Goal: Task Accomplishment & Management: Manage account settings

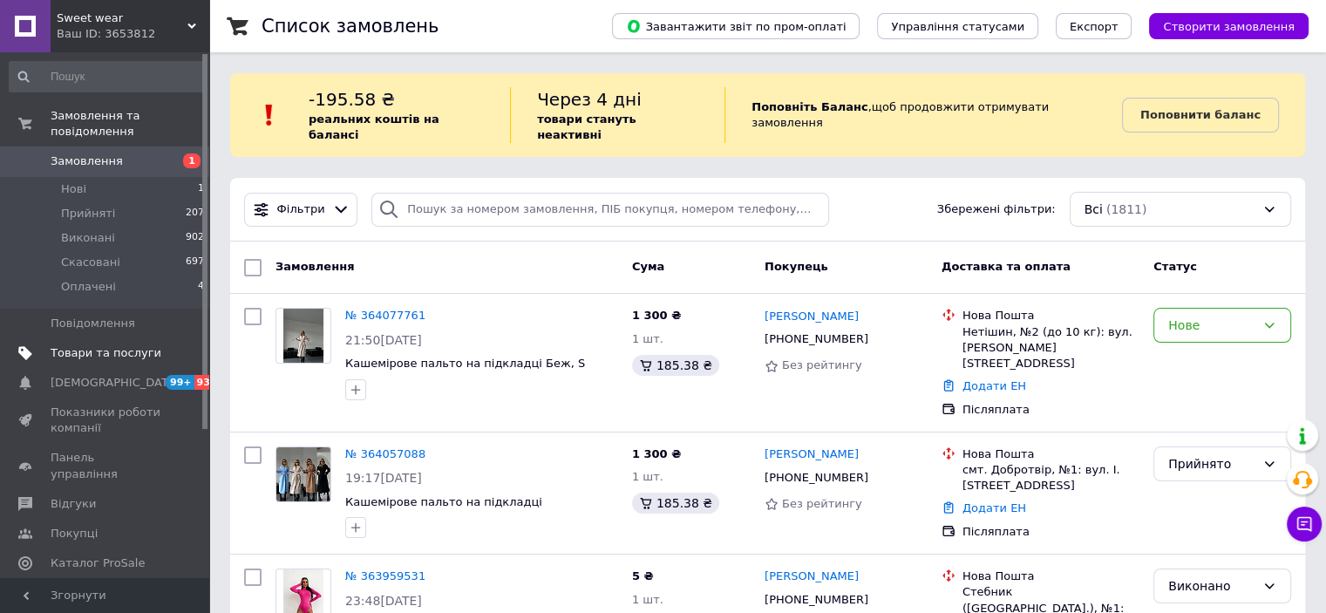
click at [99, 345] on span "Товари та послуги" at bounding box center [106, 353] width 111 height 16
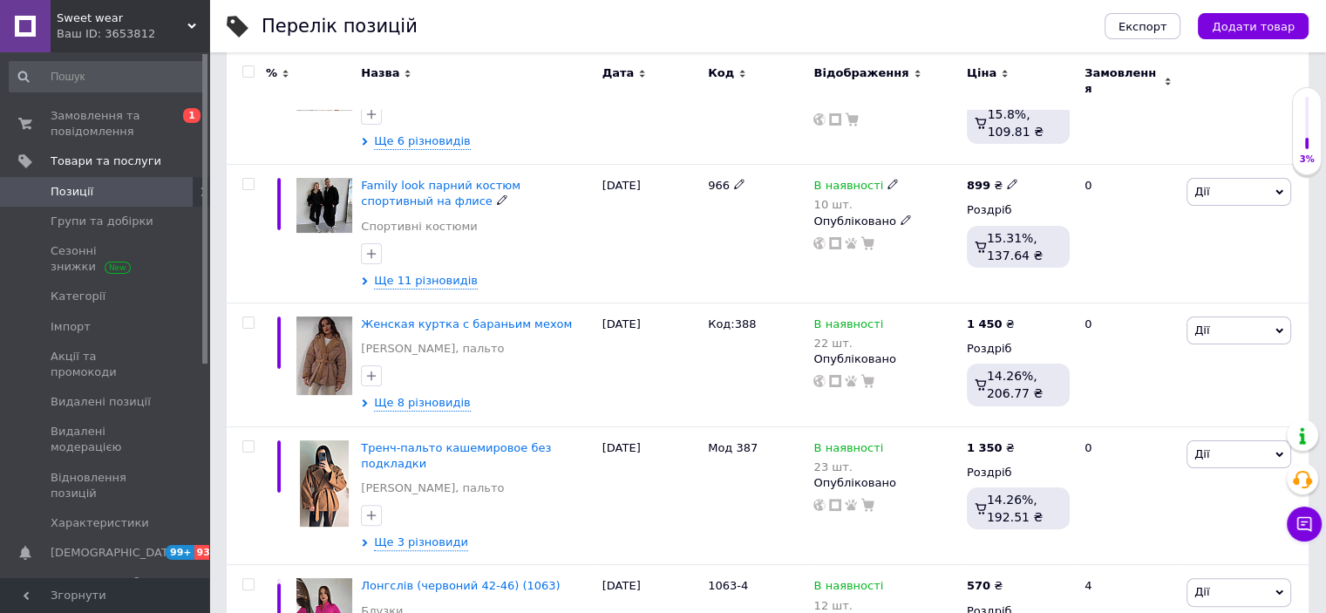
scroll to position [361, 0]
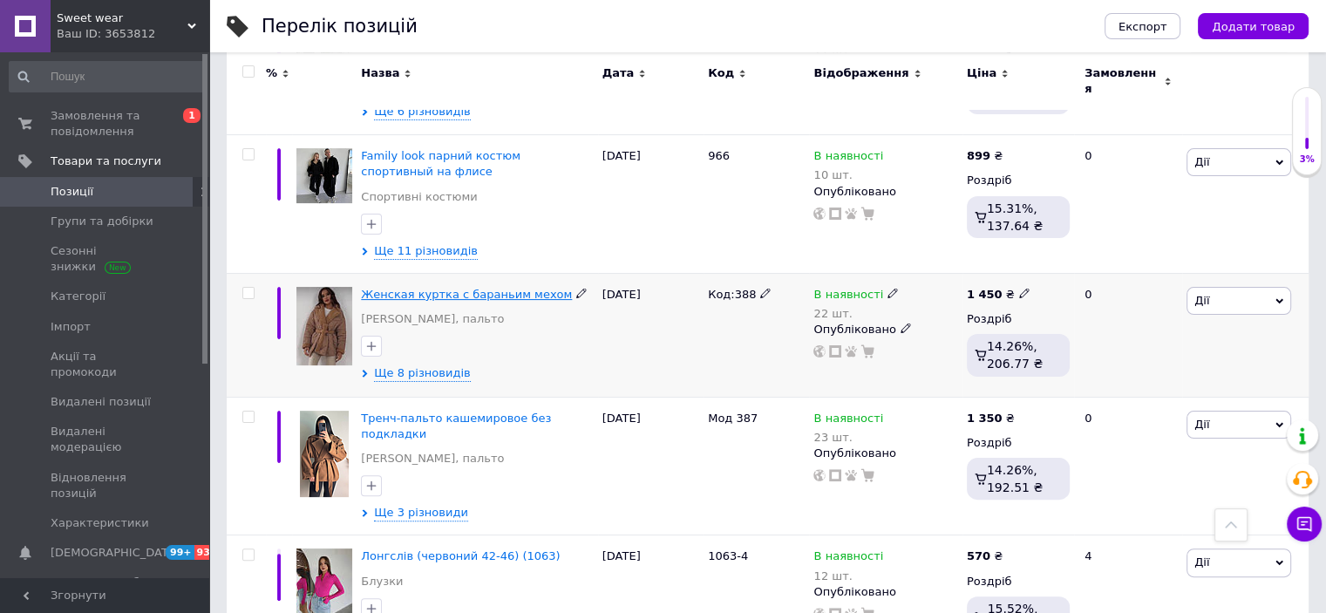
click at [493, 288] on span "Женская куртка с бараньим мехом" at bounding box center [466, 294] width 211 height 13
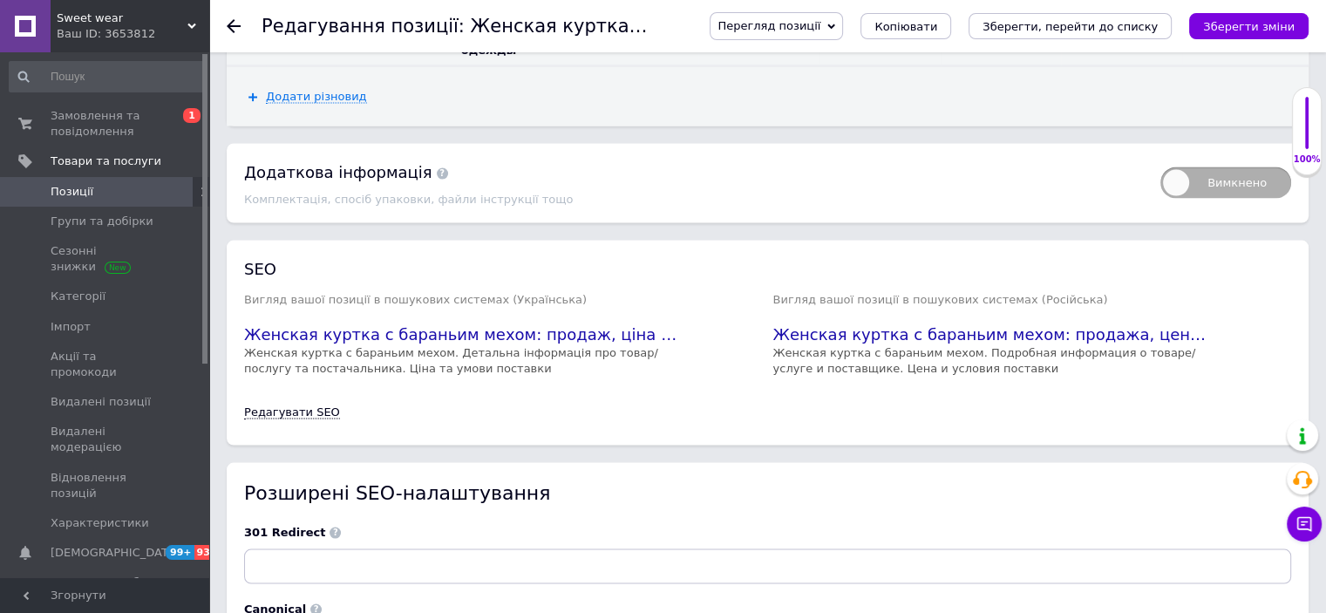
scroll to position [3342, 0]
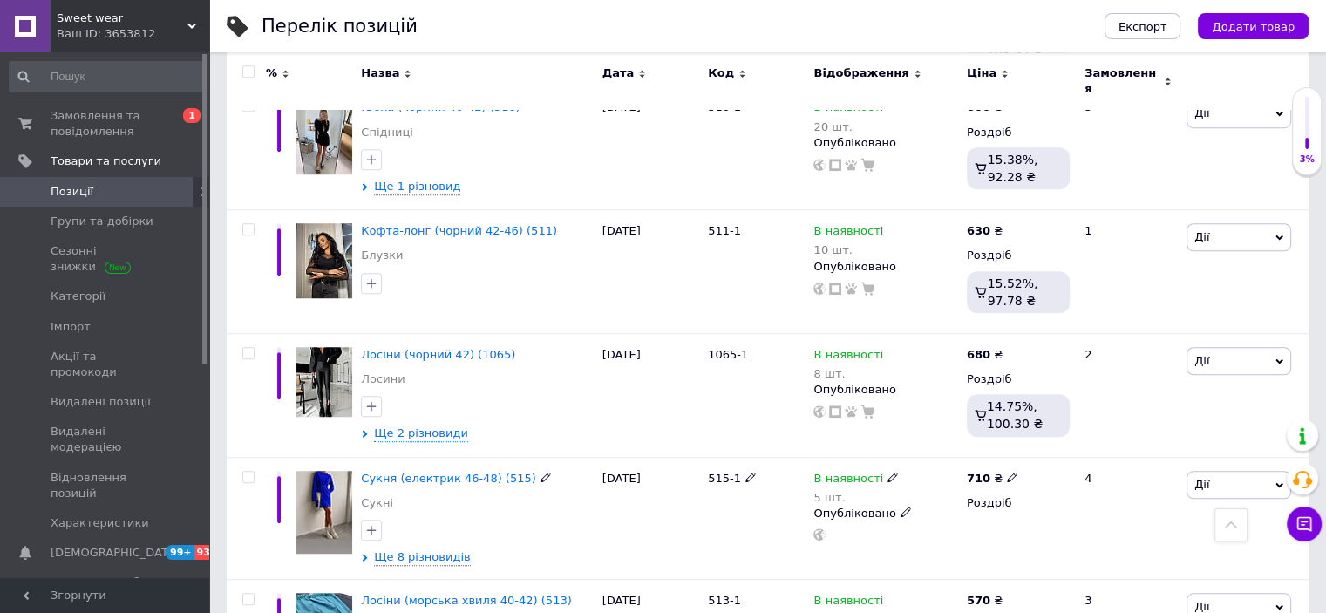
scroll to position [1259, 0]
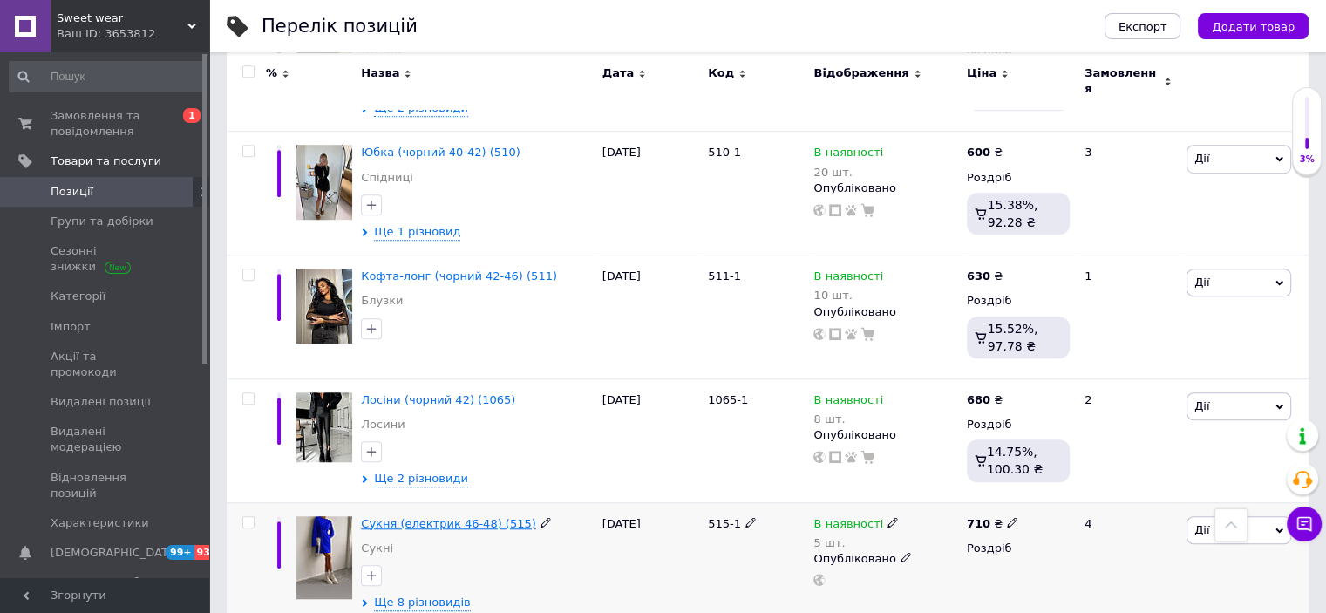
click at [460, 517] on span "Сукня (електрик 46-48) (515)" at bounding box center [448, 523] width 175 height 13
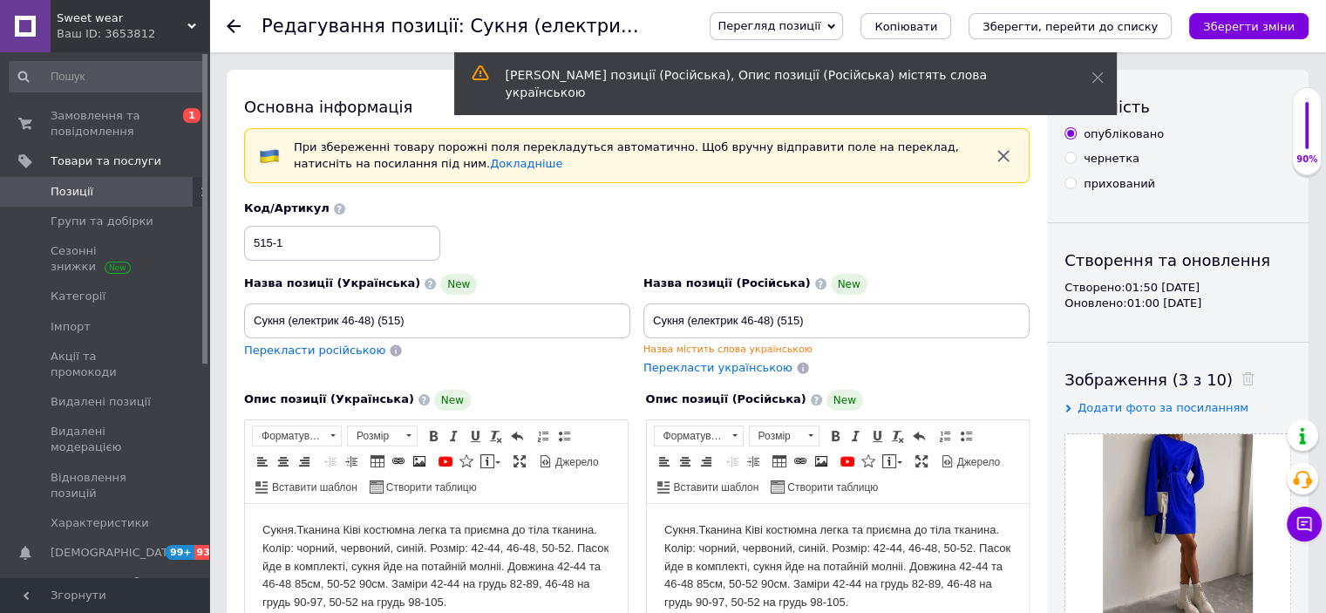
click at [235, 29] on icon at bounding box center [234, 26] width 14 height 14
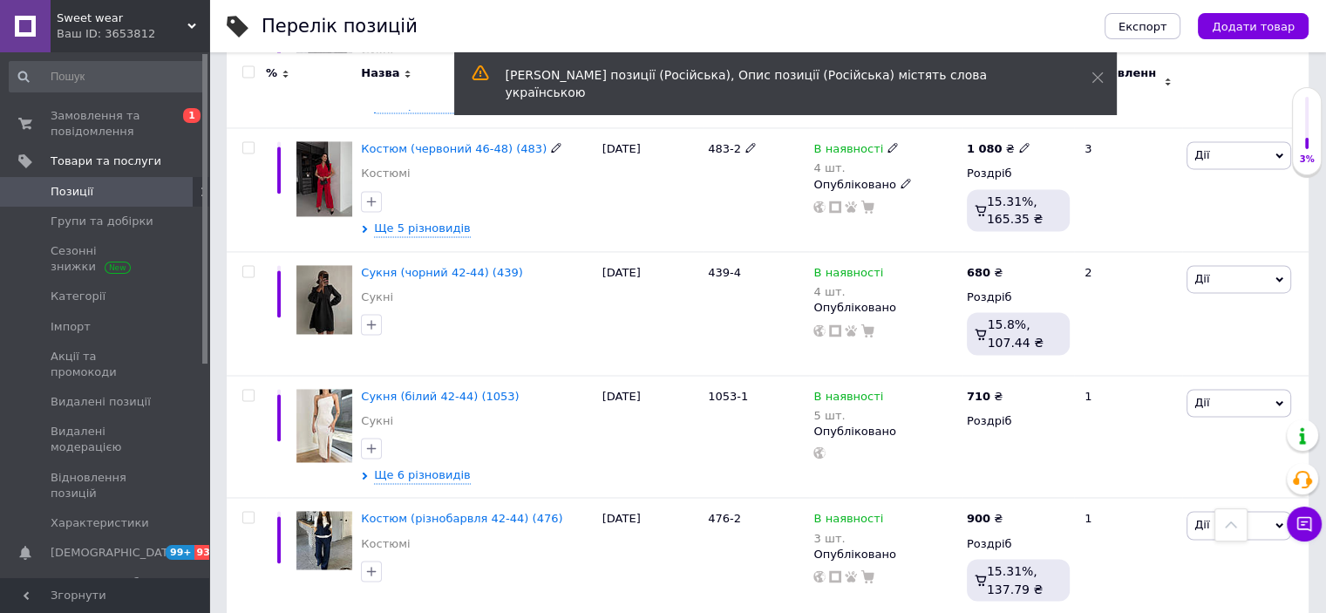
scroll to position [2724, 0]
click at [445, 266] on span "Сукня (чорний 42-44) (439)" at bounding box center [442, 272] width 162 height 13
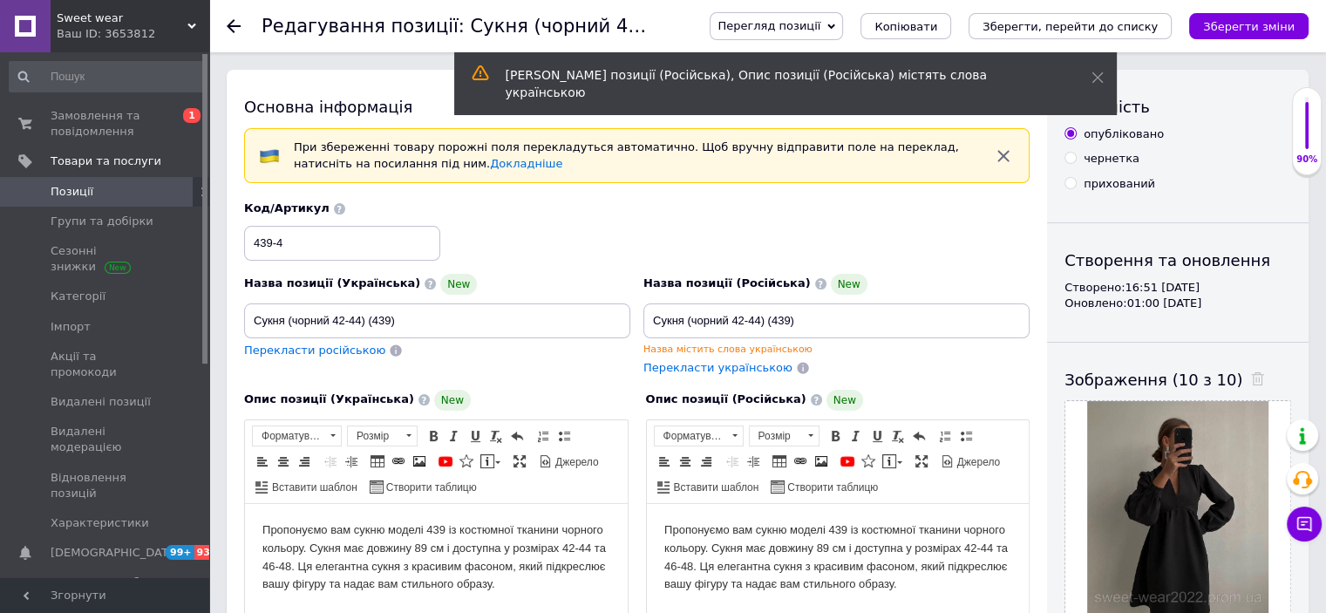
click at [233, 28] on icon at bounding box center [234, 26] width 14 height 14
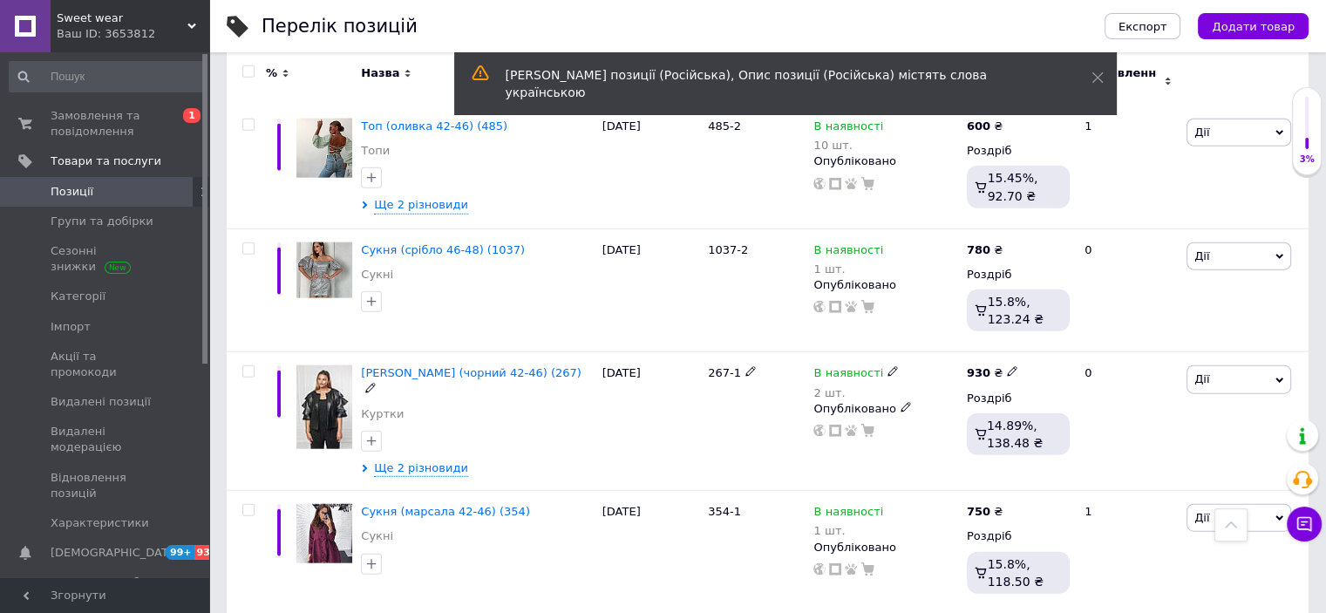
scroll to position [4136, 0]
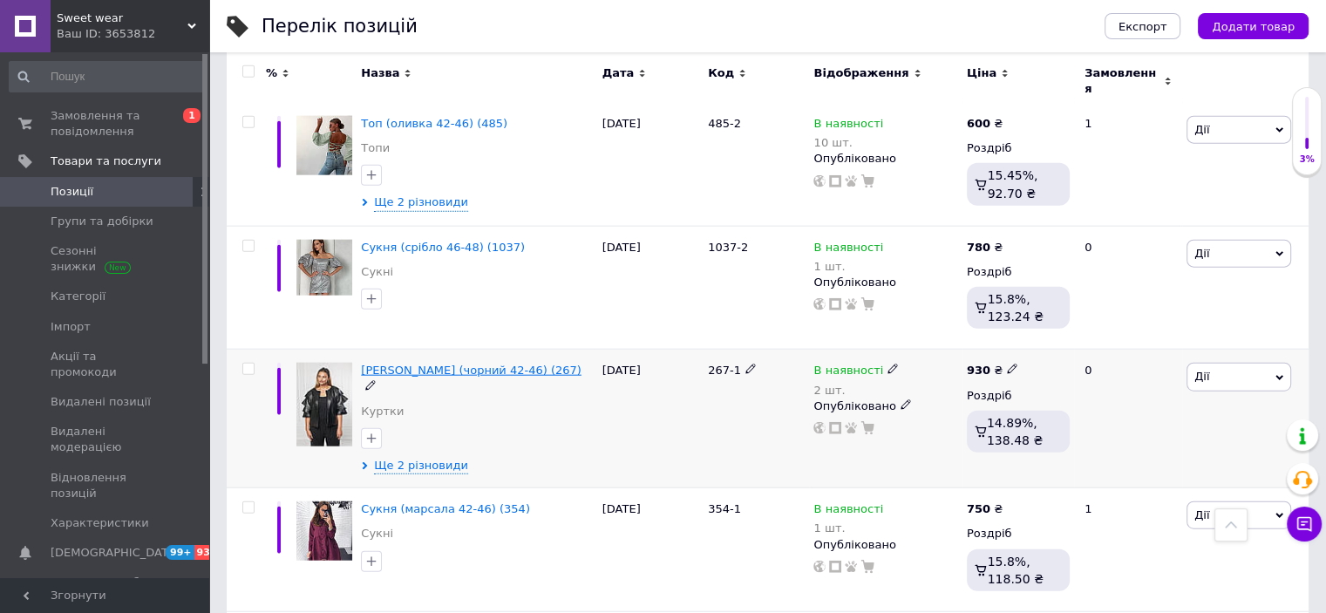
click at [426, 364] on span "[PERSON_NAME] (чорний 42-46) (267)" at bounding box center [471, 370] width 221 height 13
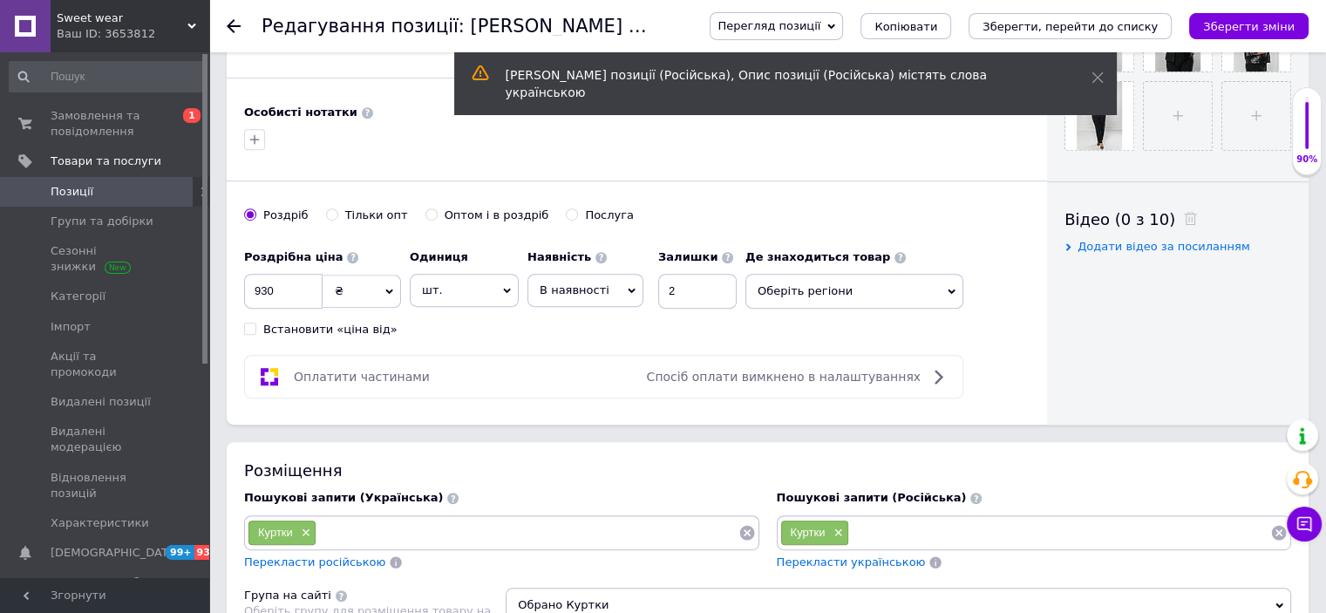
scroll to position [743, 0]
click at [307, 297] on input "930" at bounding box center [283, 293] width 78 height 35
type input "9"
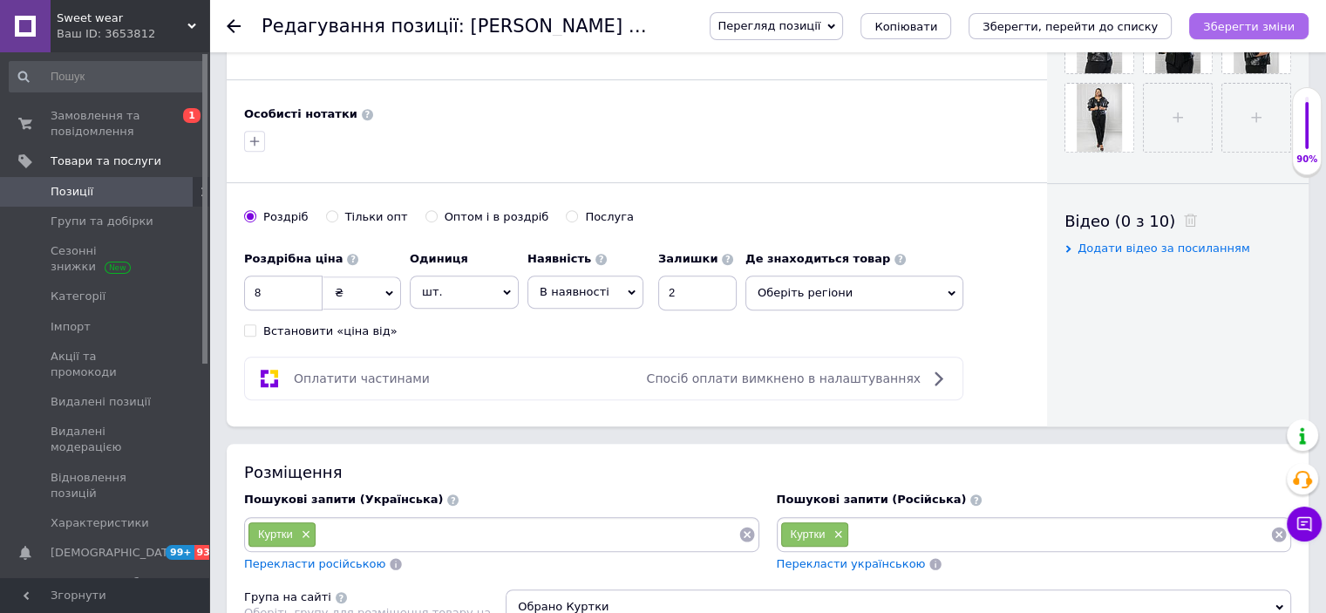
click at [1215, 22] on button "Зберегти зміни" at bounding box center [1248, 26] width 119 height 26
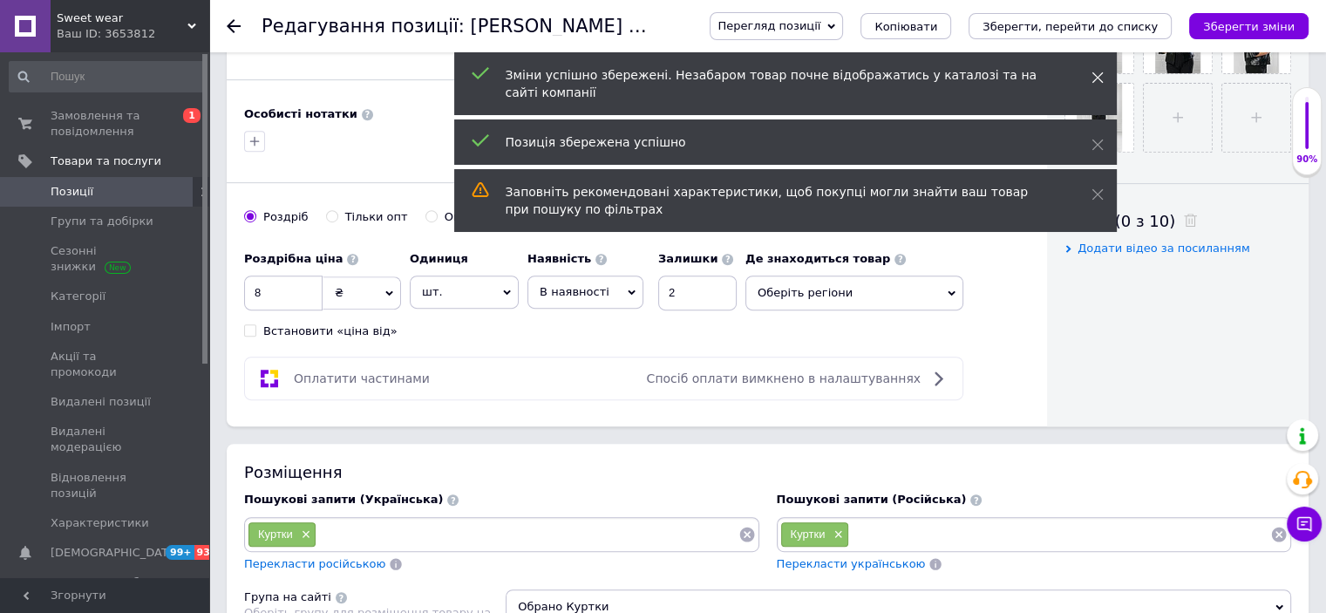
click at [1098, 79] on icon at bounding box center [1098, 78] width 12 height 12
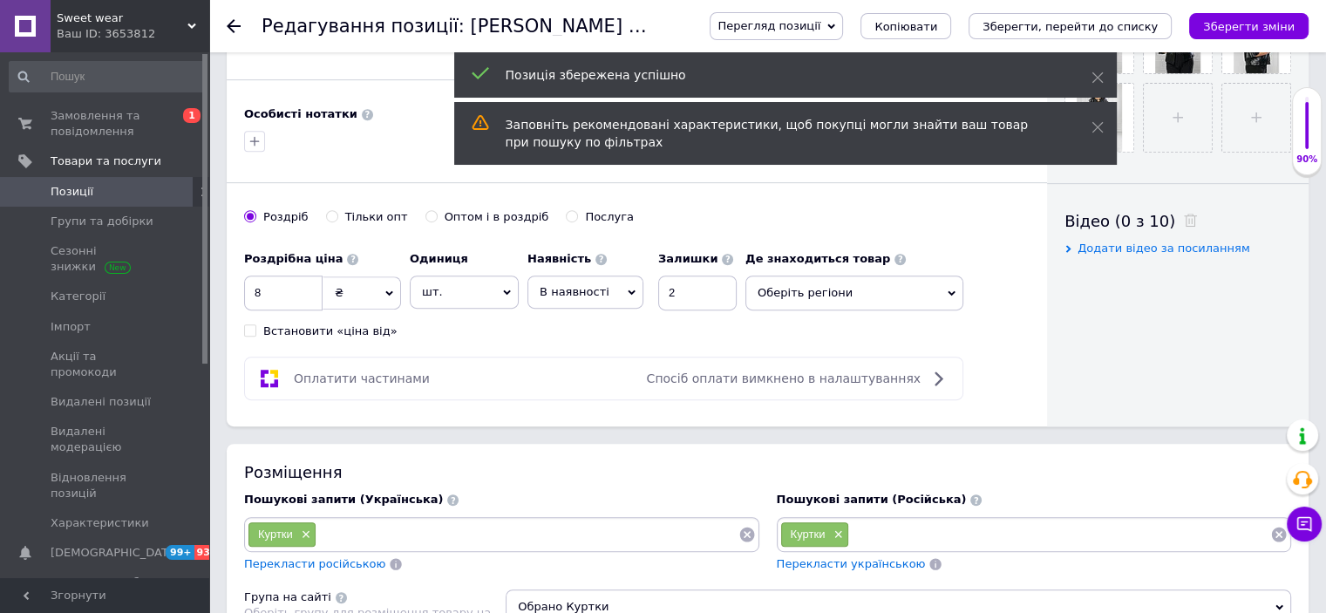
click at [1098, 79] on icon at bounding box center [1098, 78] width 12 height 12
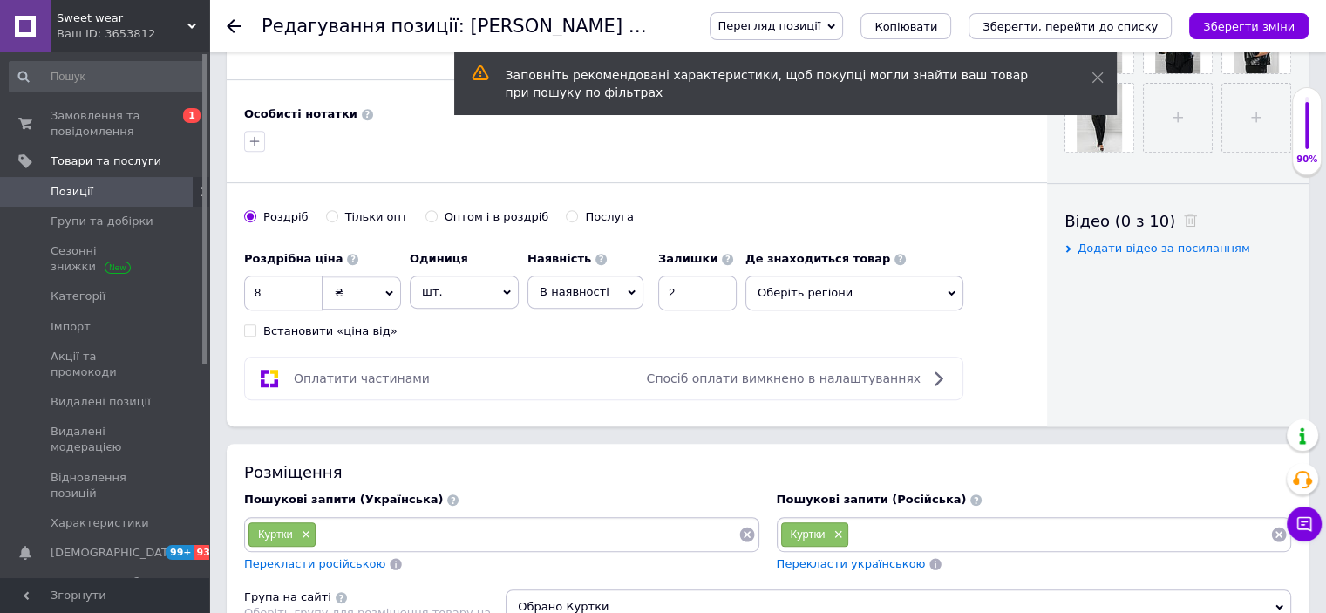
click at [1098, 79] on icon at bounding box center [1098, 78] width 12 height 12
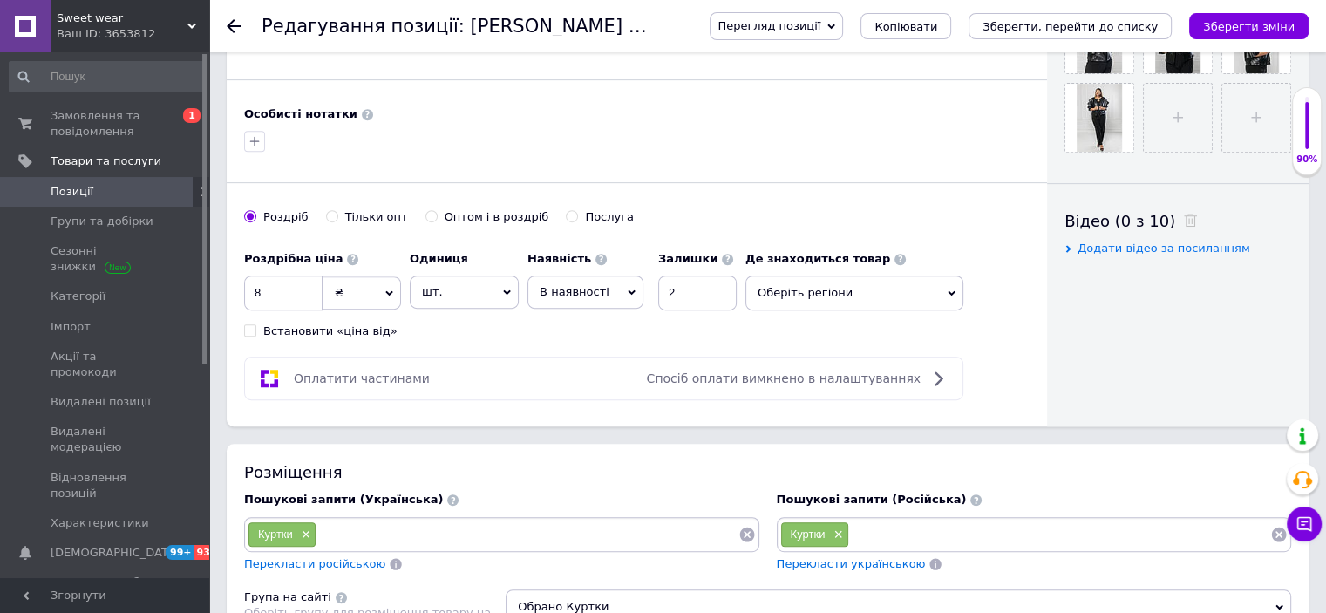
click at [843, 34] on span "Перегляд позиції" at bounding box center [776, 26] width 133 height 28
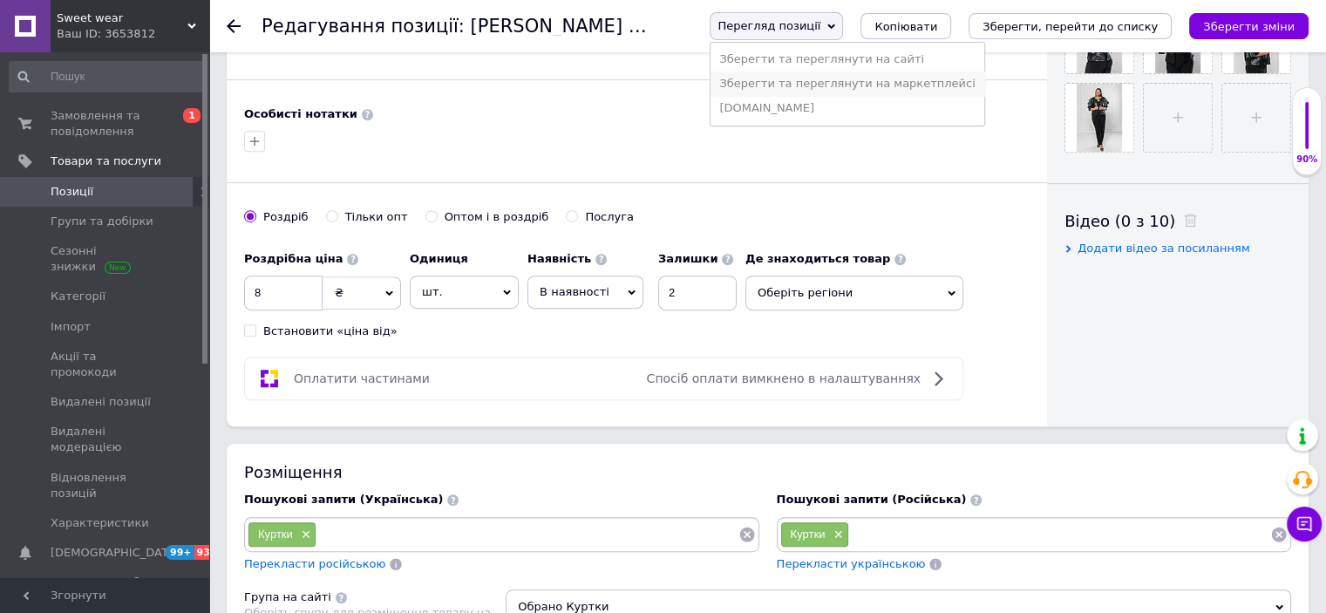
click at [895, 84] on li "Зберегти та переглянути на маркетплейсі" at bounding box center [847, 84] width 273 height 24
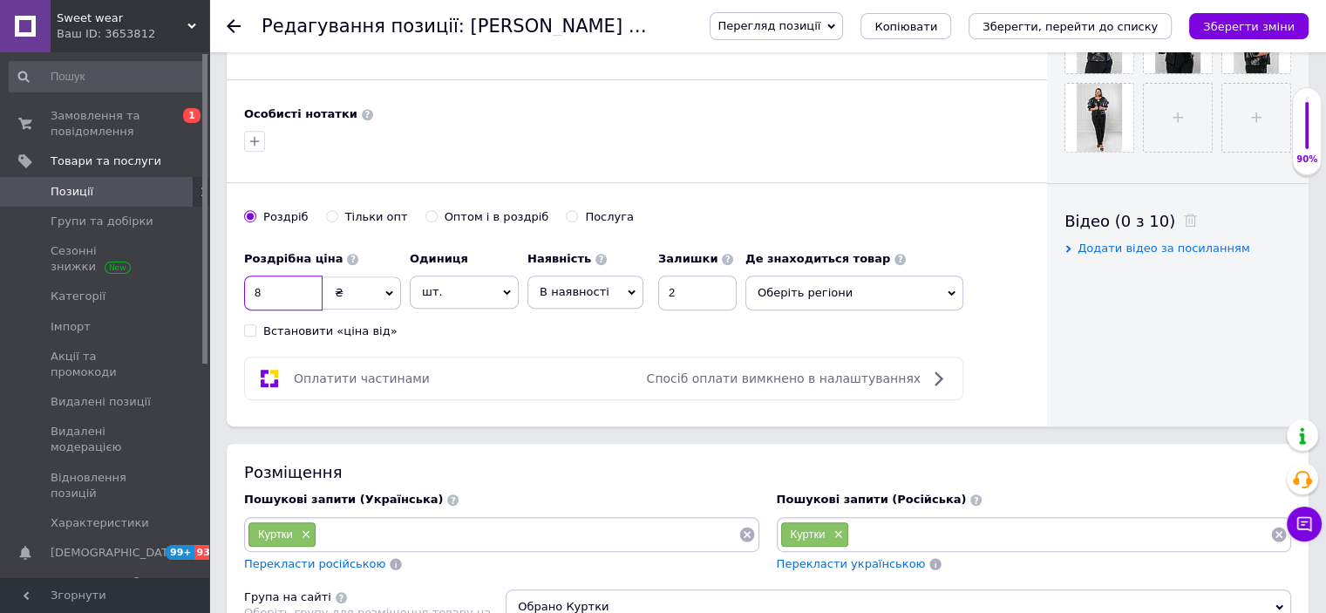
click at [279, 291] on input "8" at bounding box center [283, 293] width 78 height 35
type input "970"
click at [1254, 31] on icon "Зберегти зміни" at bounding box center [1249, 26] width 92 height 13
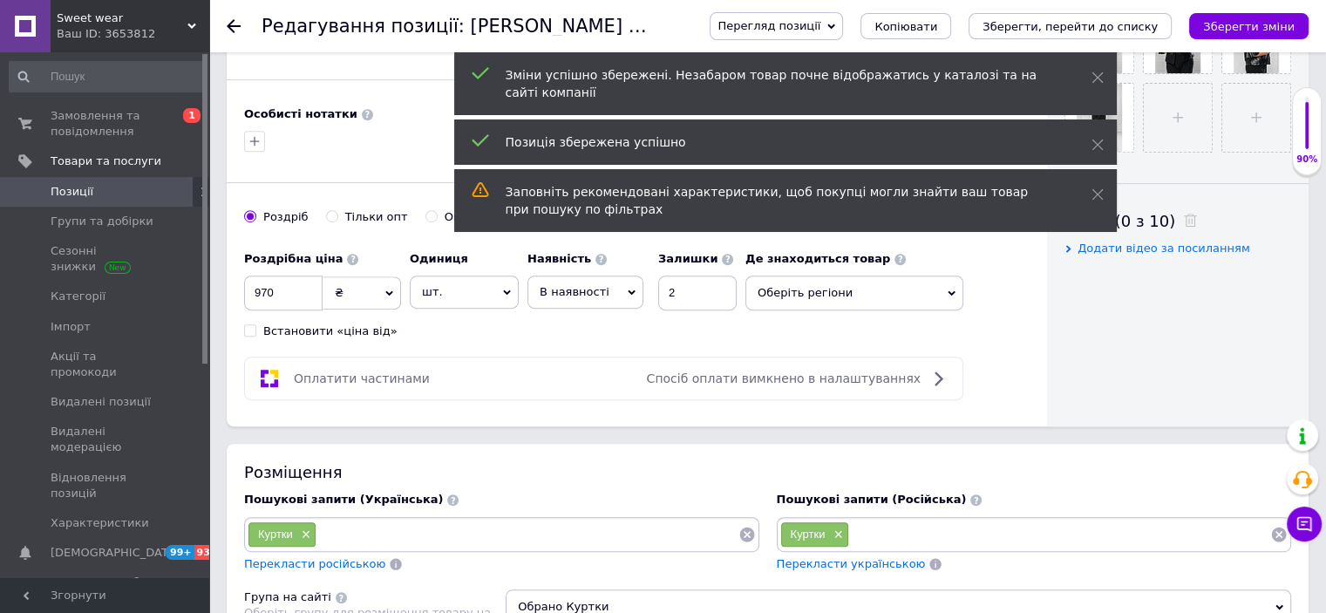
click at [1105, 77] on div "Зміни успішно збережені. Незабаром товар почне відображатись у каталозі та на с…" at bounding box center [785, 83] width 663 height 63
click at [1094, 77] on icon at bounding box center [1098, 78] width 12 height 12
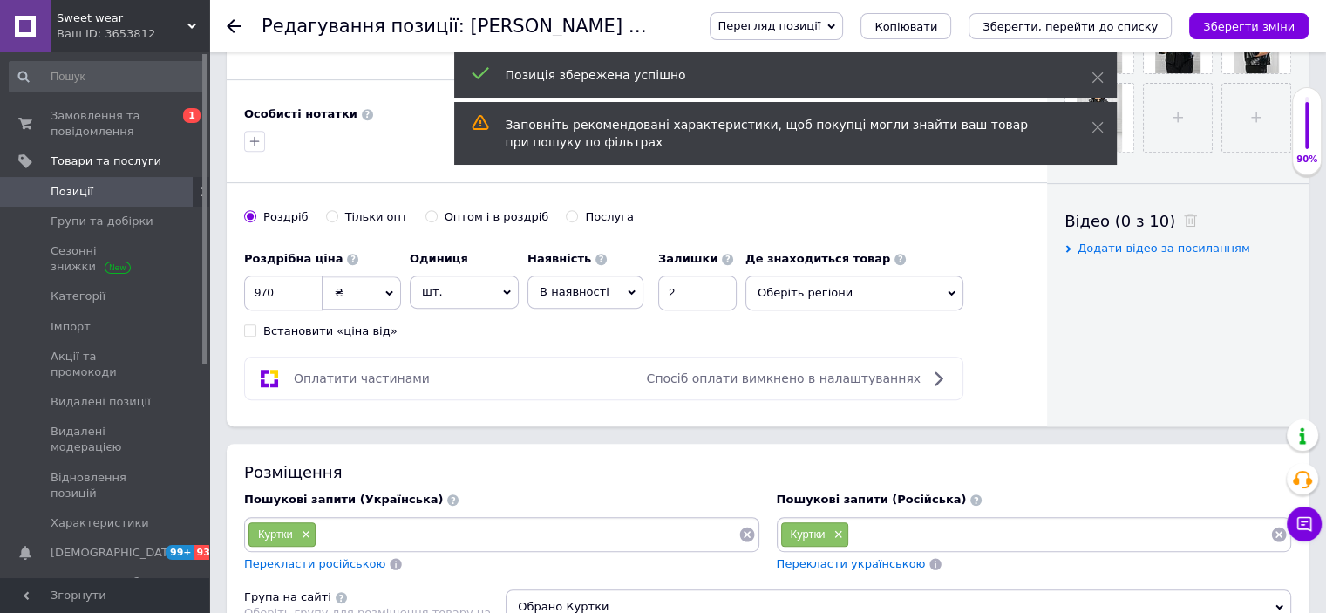
click at [1094, 77] on icon at bounding box center [1098, 78] width 12 height 12
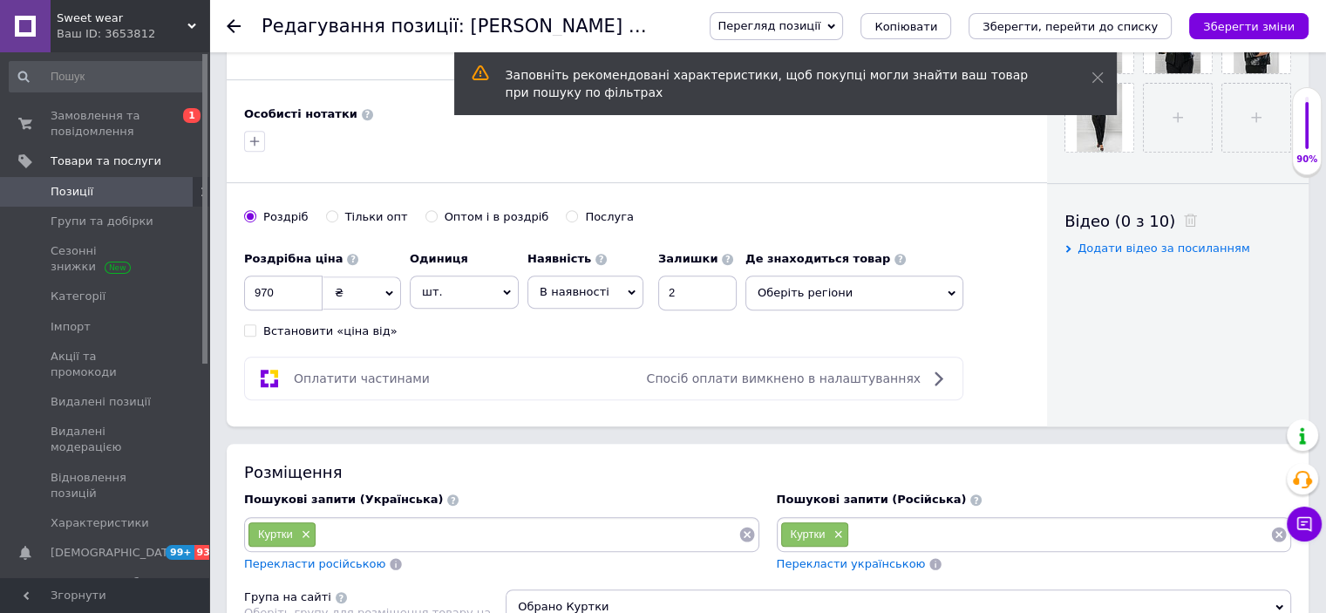
click at [1094, 77] on icon at bounding box center [1098, 78] width 12 height 12
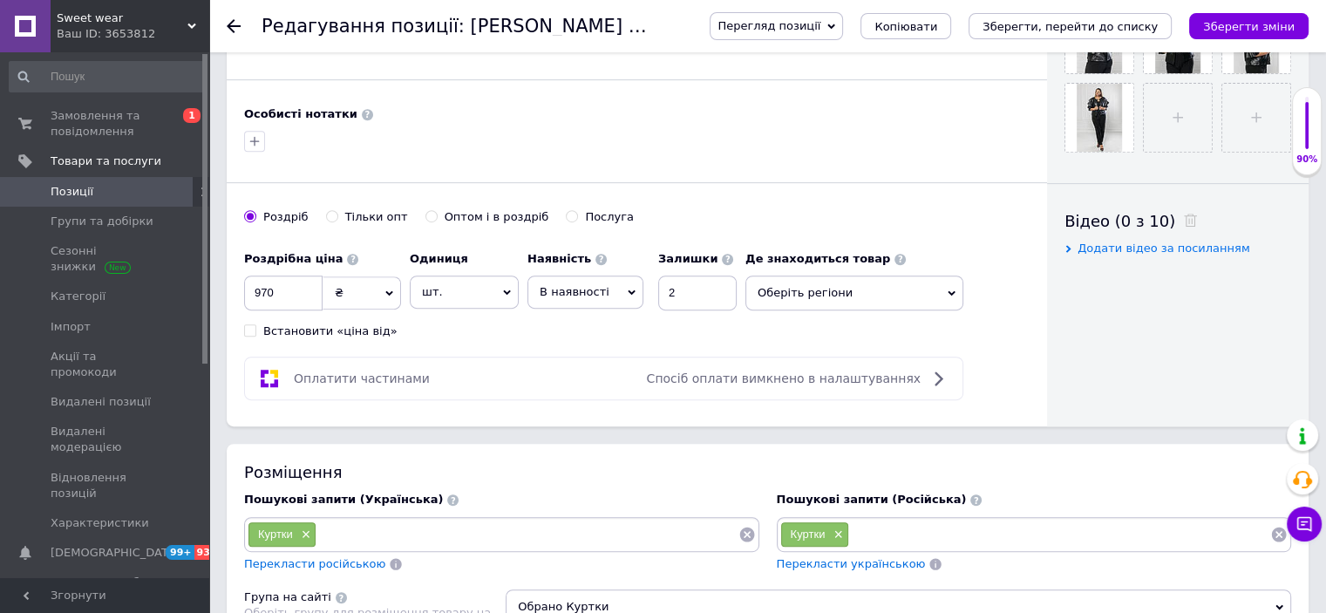
click at [235, 27] on use at bounding box center [234, 26] width 14 height 14
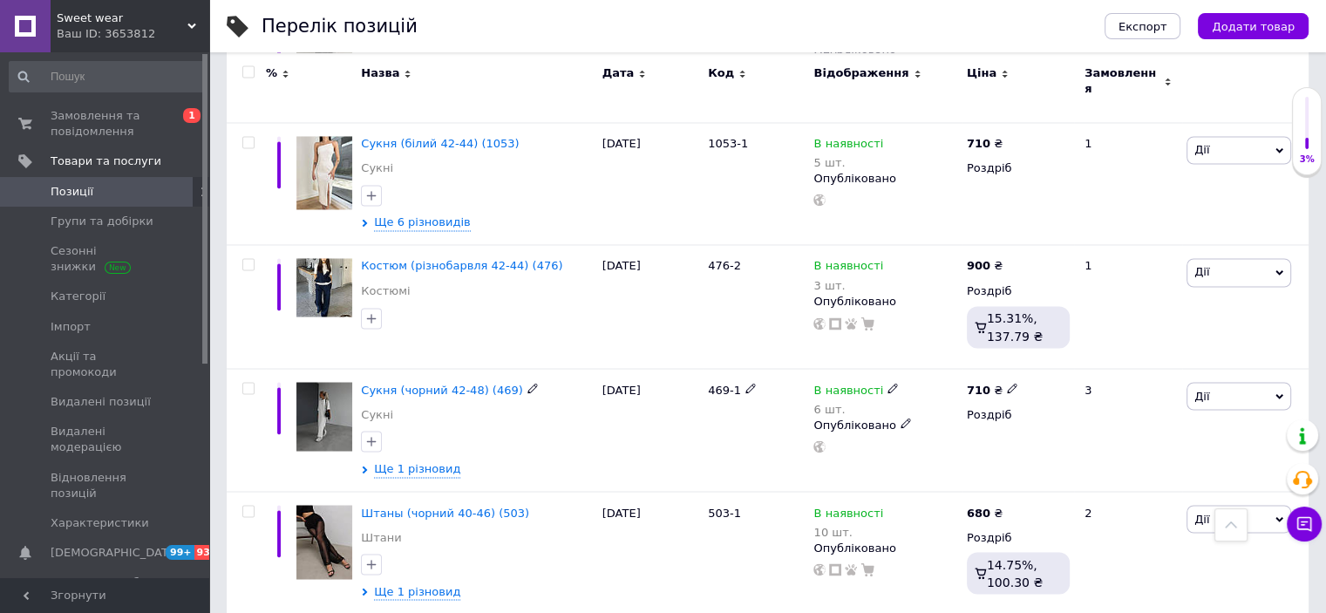
scroll to position [2902, 0]
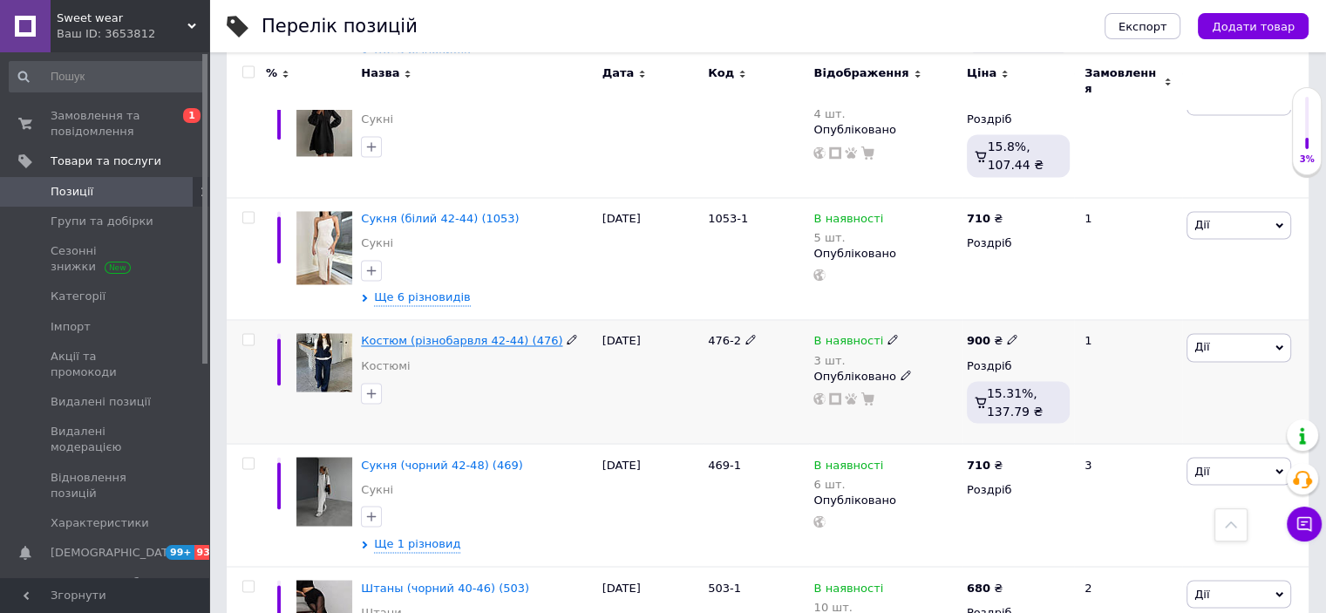
click at [433, 334] on span "Костюм (різнобарвля 42-44) (476)" at bounding box center [461, 340] width 201 height 13
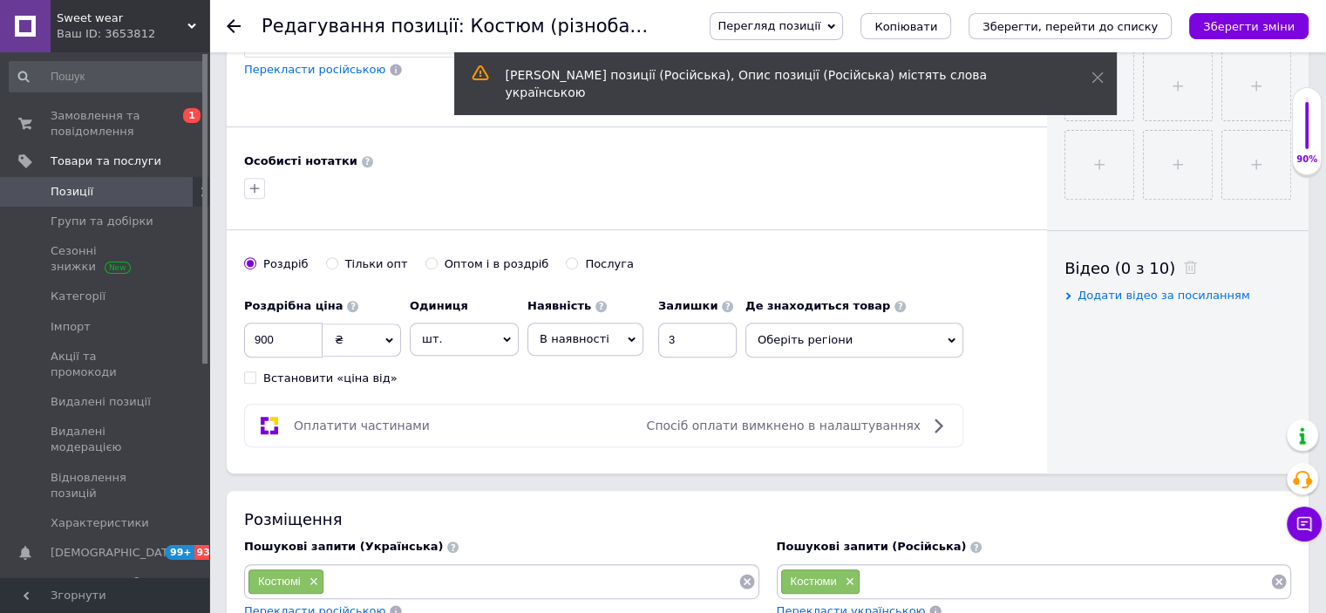
scroll to position [694, 0]
click at [280, 342] on input "900" at bounding box center [283, 341] width 78 height 35
click at [1240, 20] on icon "Зберегти зміни" at bounding box center [1249, 26] width 92 height 13
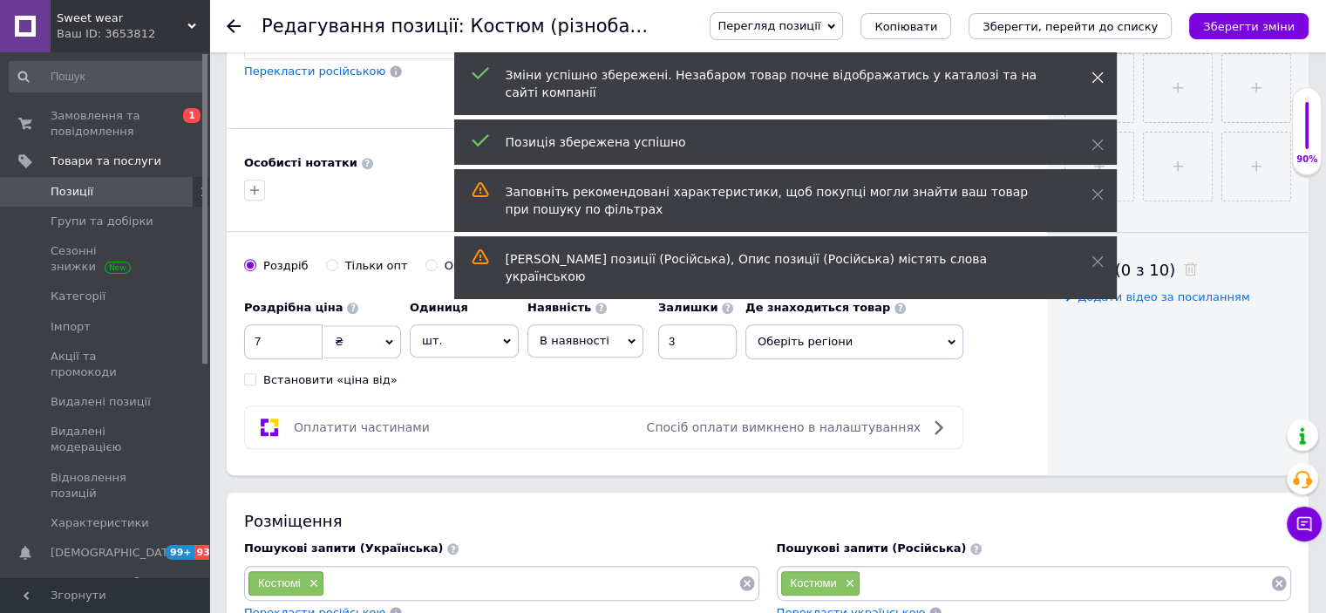
click at [1092, 82] on icon at bounding box center [1098, 78] width 12 height 12
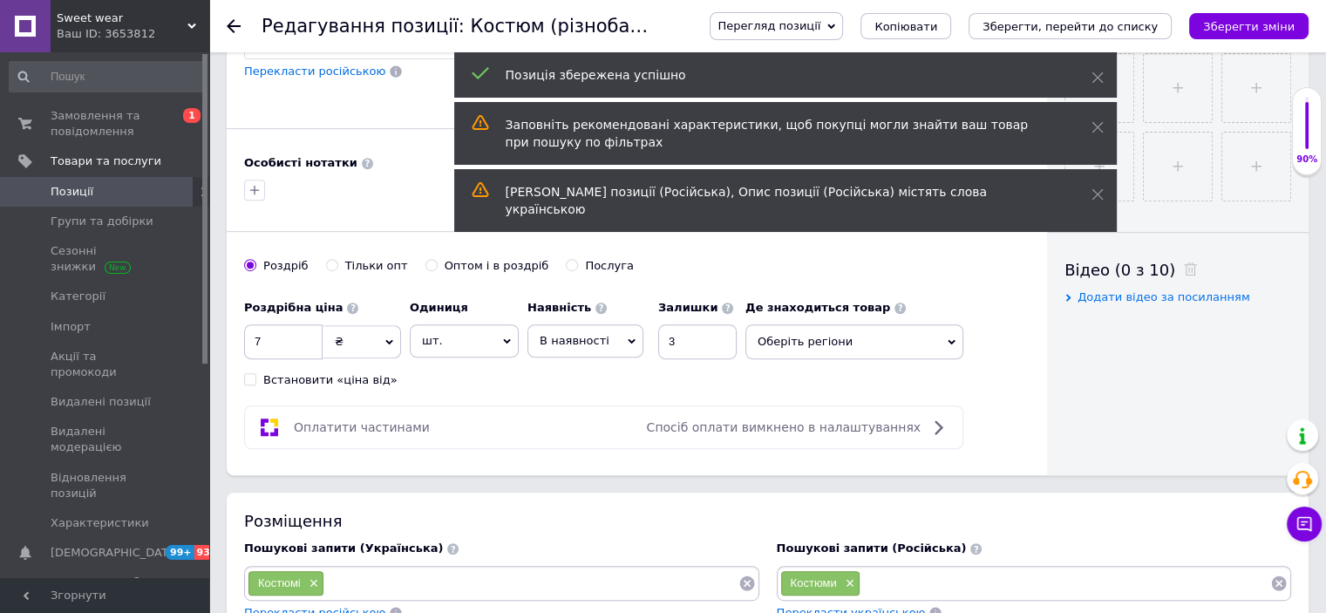
click at [1092, 82] on icon at bounding box center [1098, 78] width 12 height 12
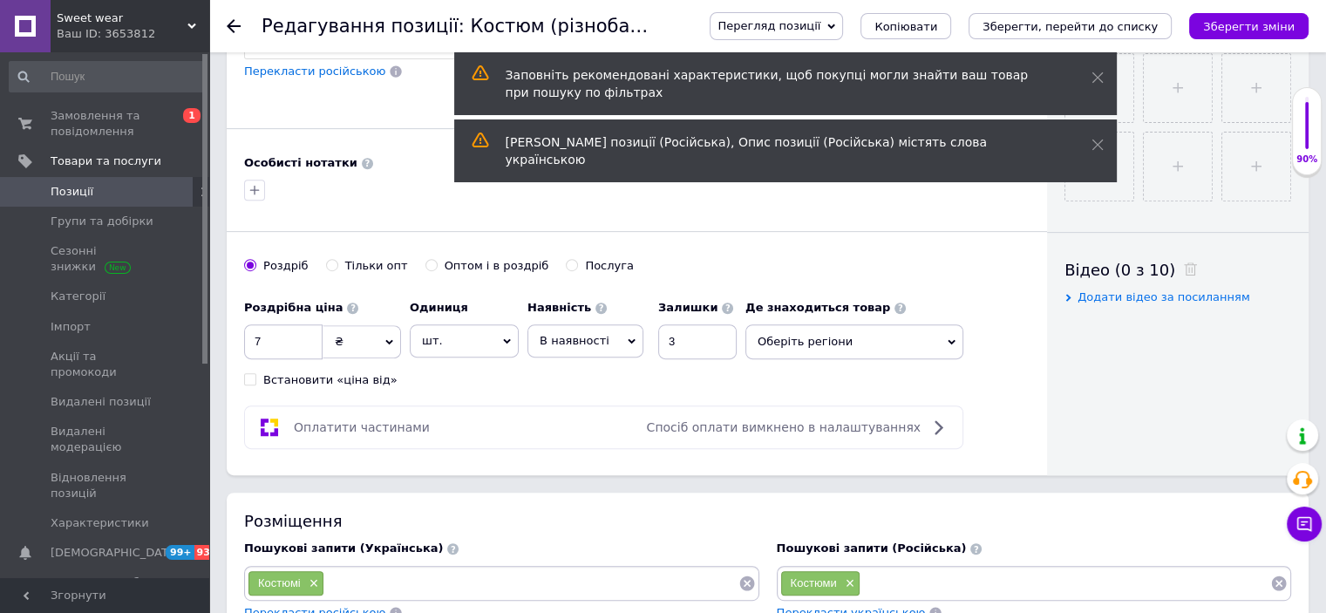
click at [1092, 82] on icon at bounding box center [1098, 78] width 12 height 12
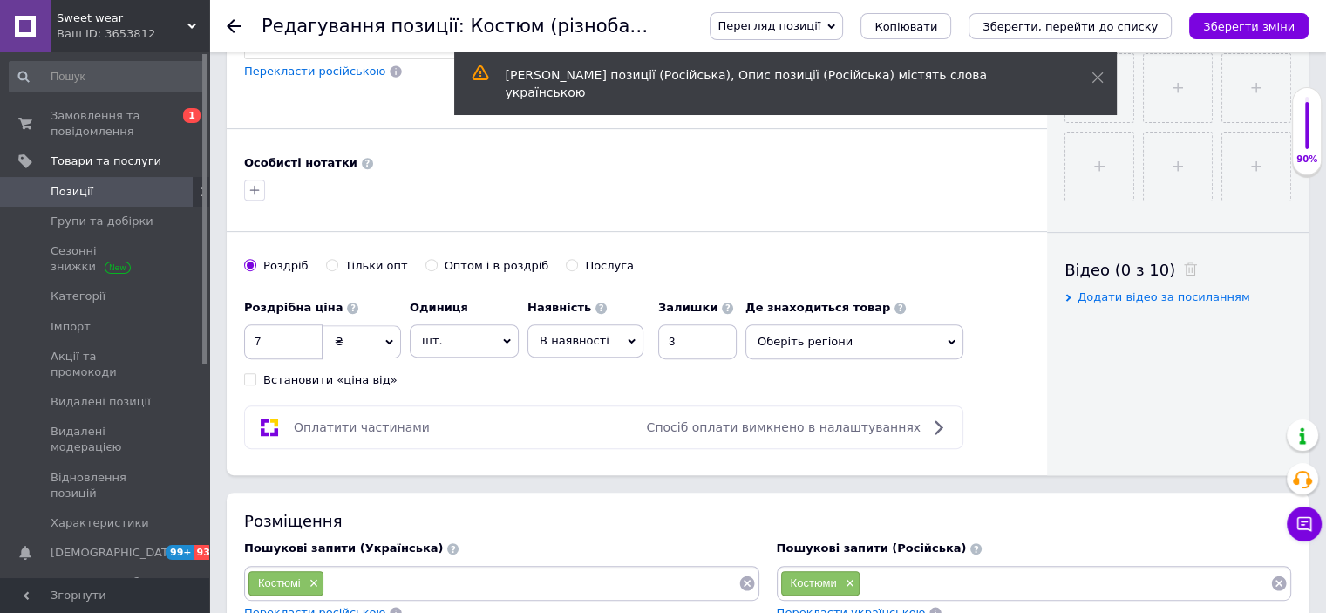
click at [1092, 82] on icon at bounding box center [1098, 78] width 12 height 12
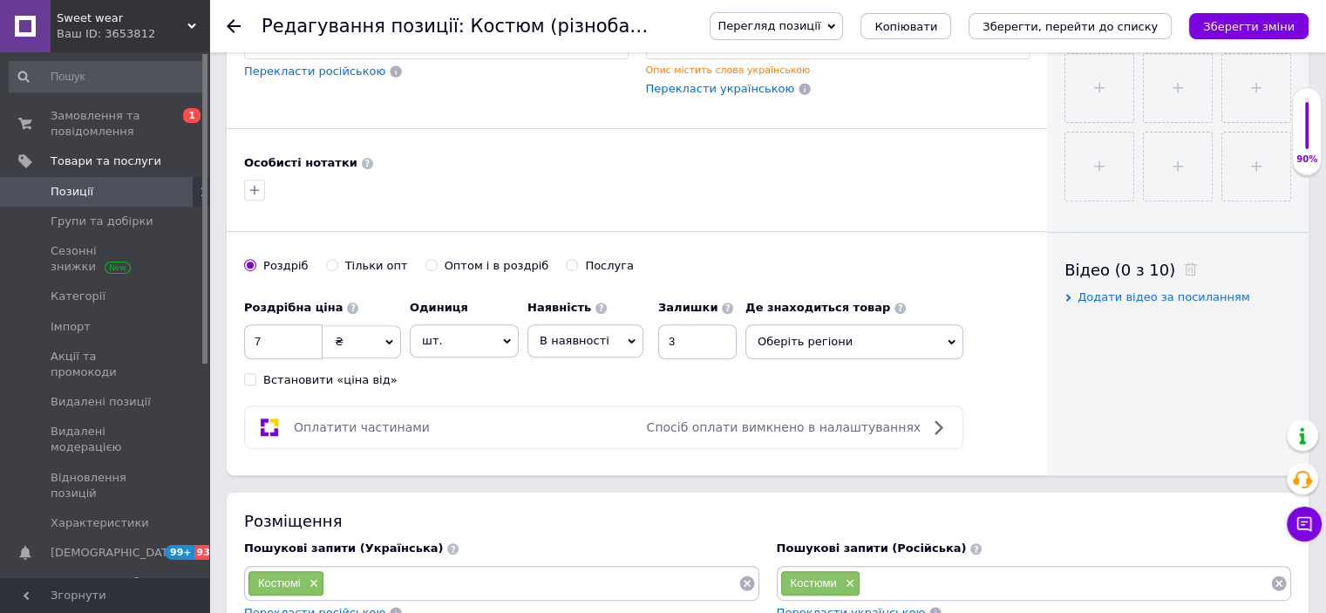
click at [843, 31] on span "Перегляд позиції" at bounding box center [776, 26] width 133 height 28
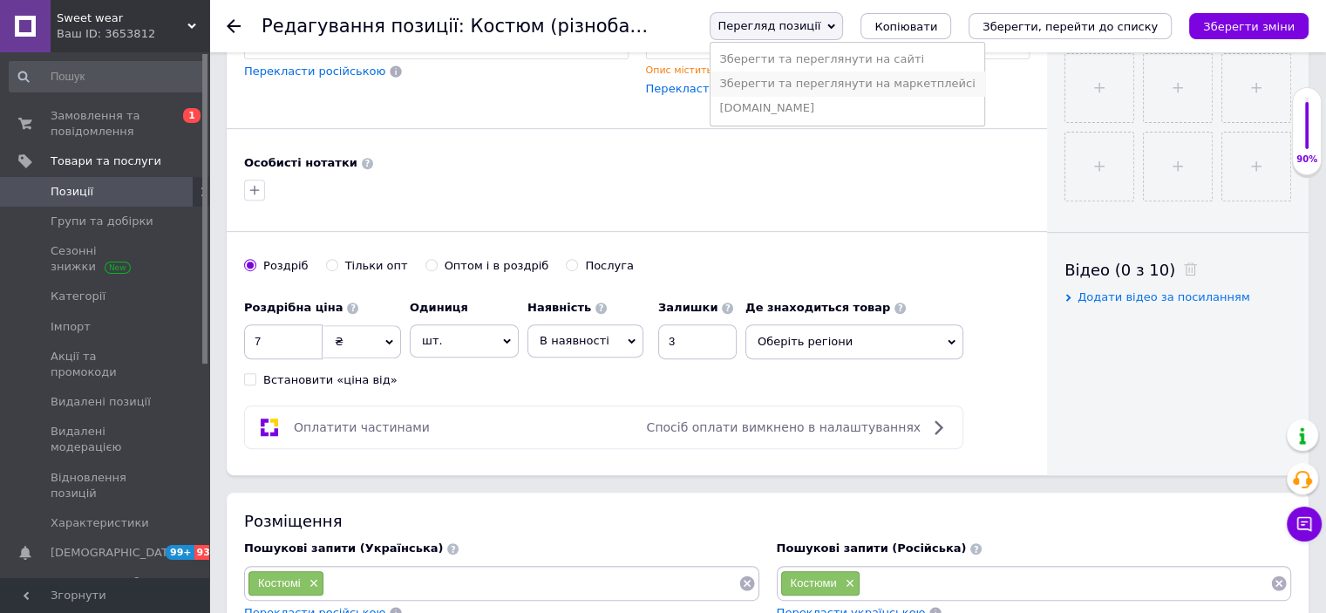
click at [886, 84] on li "Зберегти та переглянути на маркетплейсі" at bounding box center [847, 84] width 273 height 24
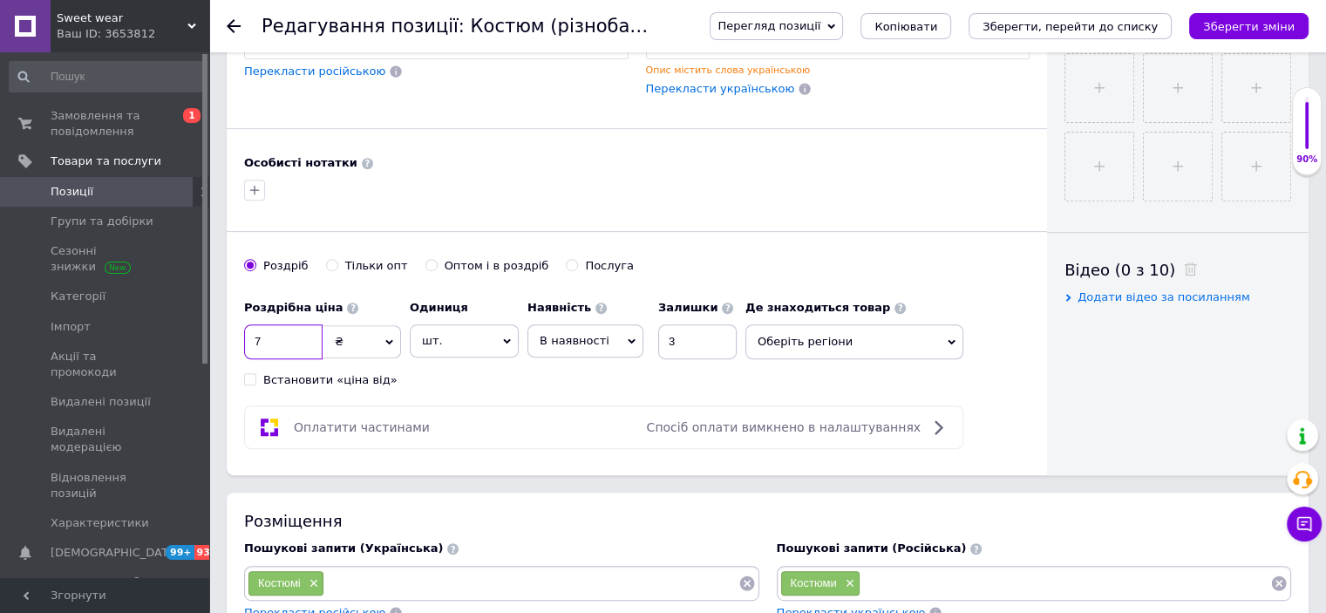
click at [259, 342] on input "7" at bounding box center [283, 341] width 78 height 35
type input "900"
click at [1230, 27] on icon "Зберегти зміни" at bounding box center [1249, 26] width 92 height 13
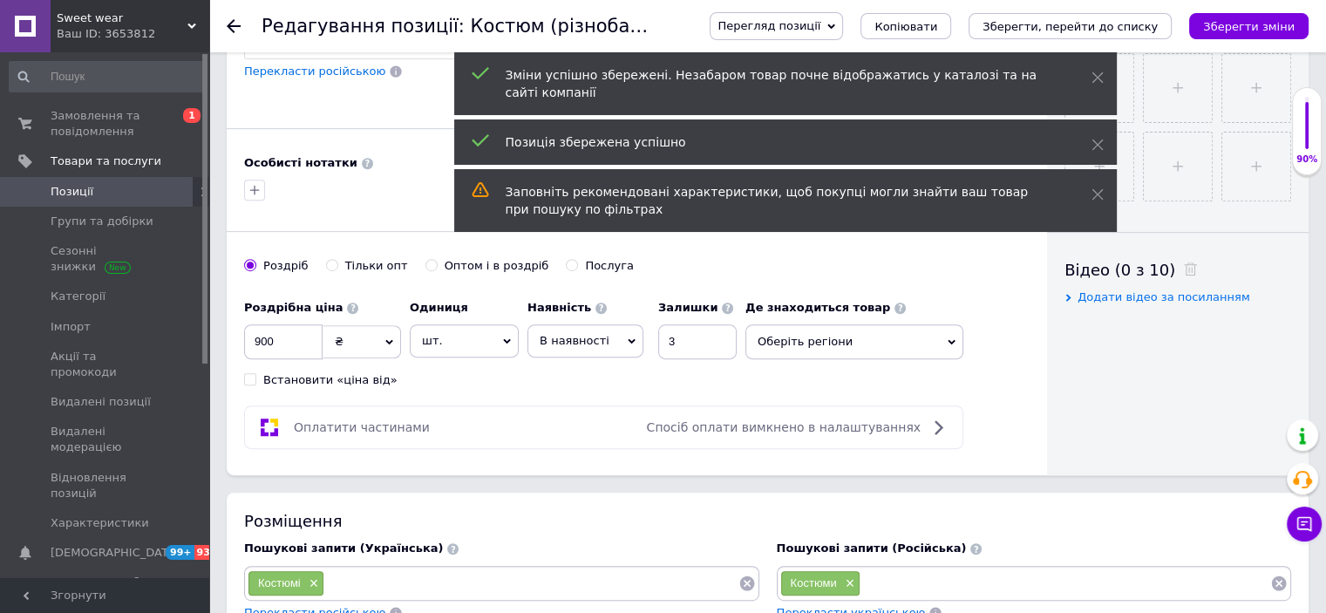
click at [221, 24] on div "Редагування позиції: Костюм (різнобарвля 42-44) (476) Перегляд позиції Зберегти…" at bounding box center [767, 26] width 1117 height 52
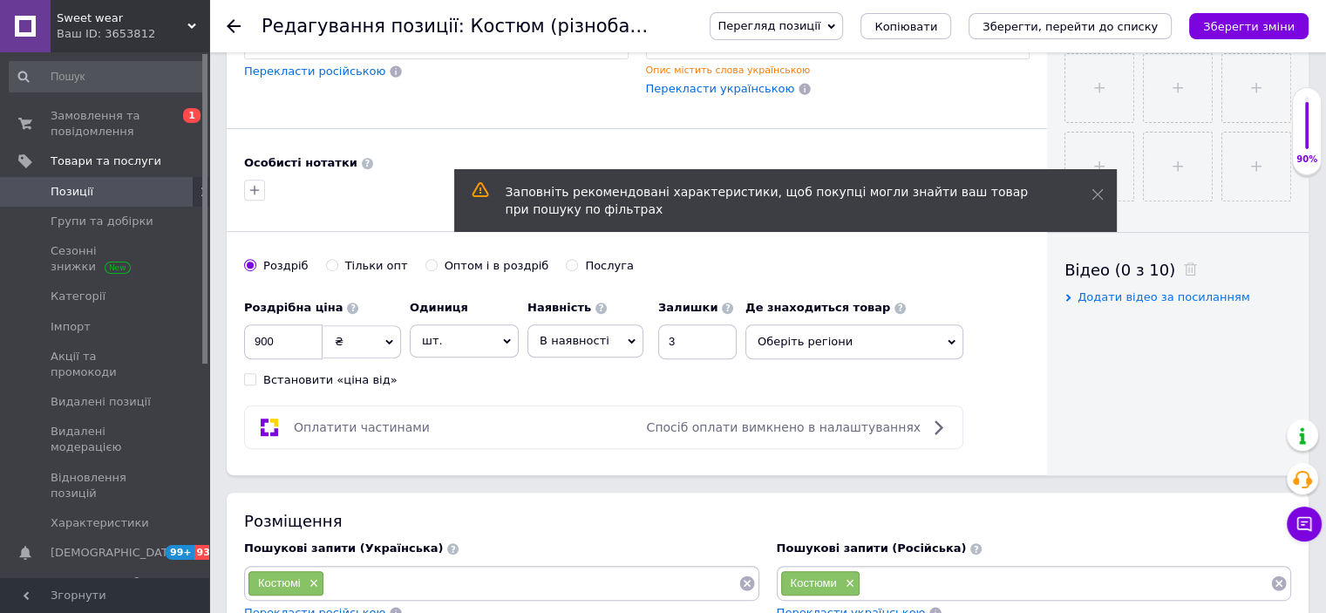
click at [226, 24] on div "Редагування позиції: Костюм (різнобарвля 42-44) (476) Перегляд позиції Зберегти…" at bounding box center [767, 26] width 1117 height 52
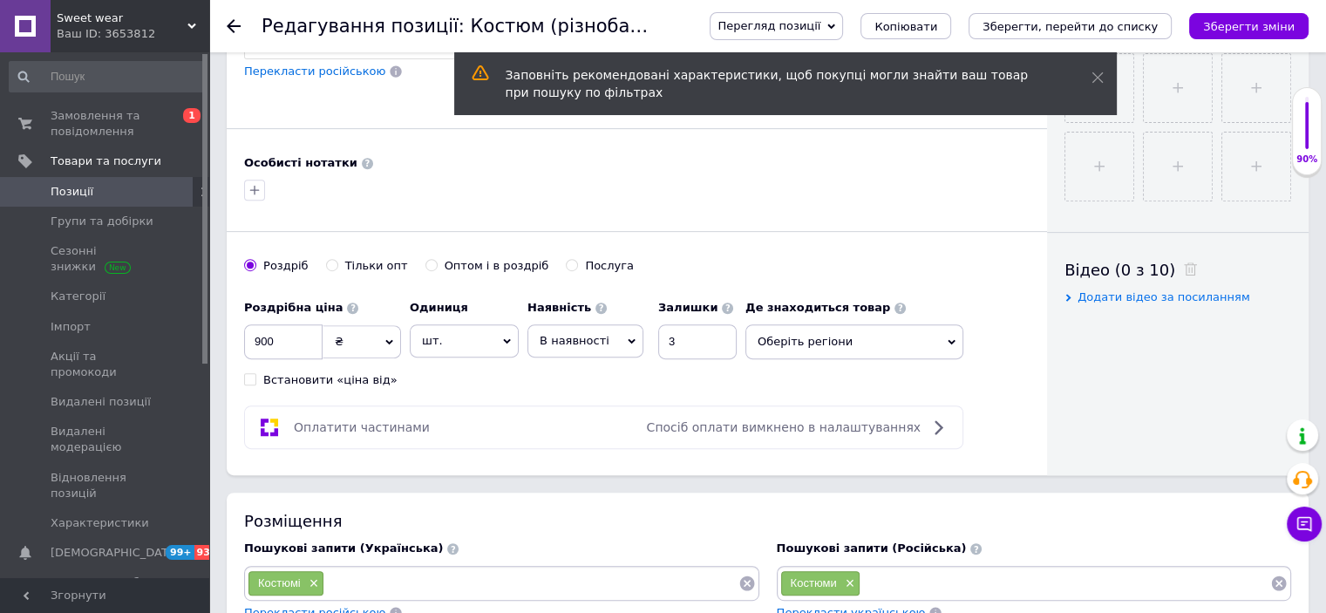
click at [232, 27] on icon at bounding box center [234, 26] width 14 height 14
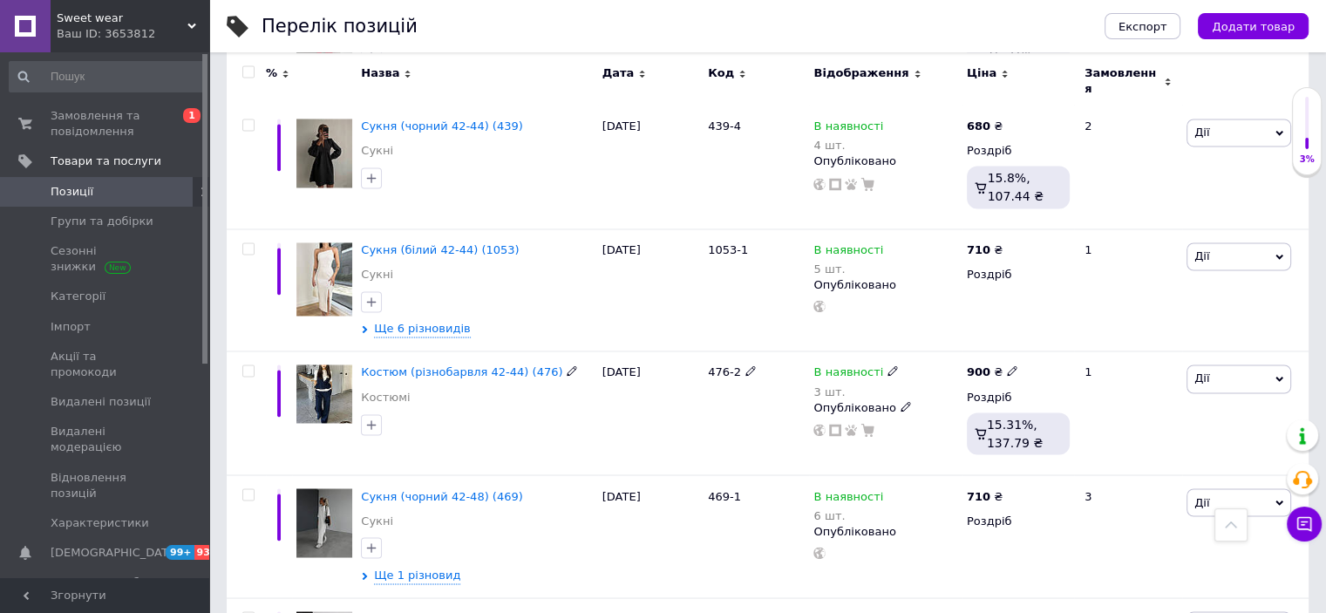
scroll to position [2878, 0]
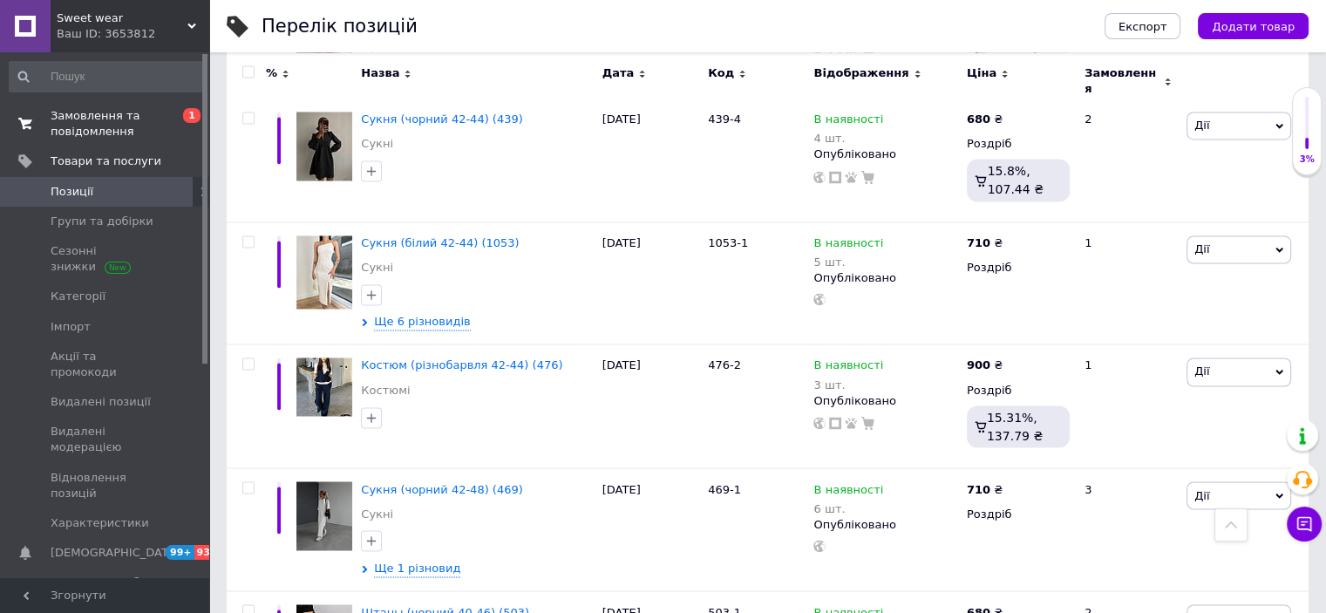
click at [90, 113] on span "Замовлення та повідомлення" at bounding box center [106, 123] width 111 height 31
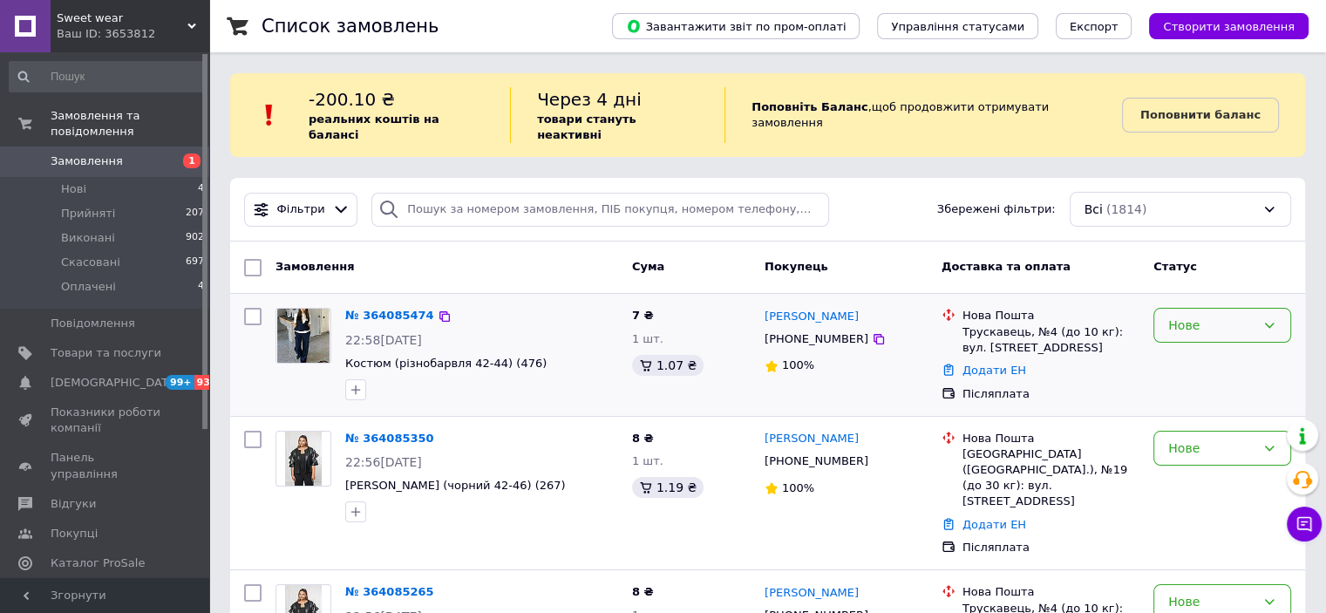
click at [1206, 316] on div "Нове" at bounding box center [1211, 325] width 87 height 19
click at [1214, 368] on li "Виконано" at bounding box center [1223, 377] width 136 height 31
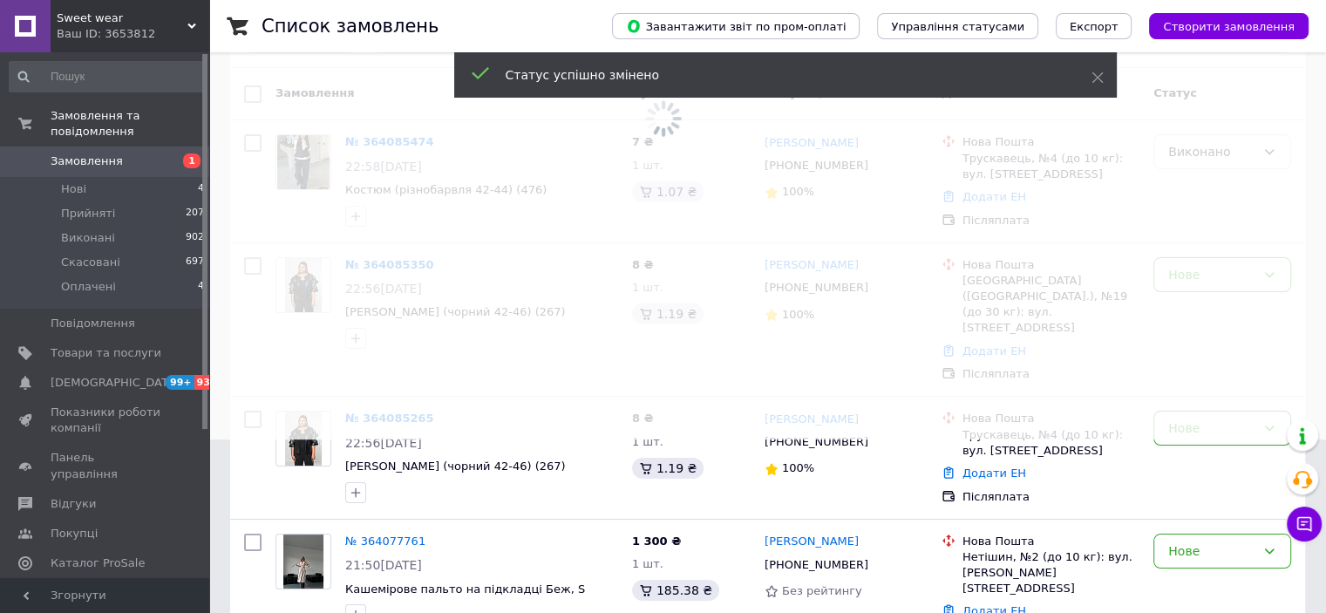
scroll to position [178, 0]
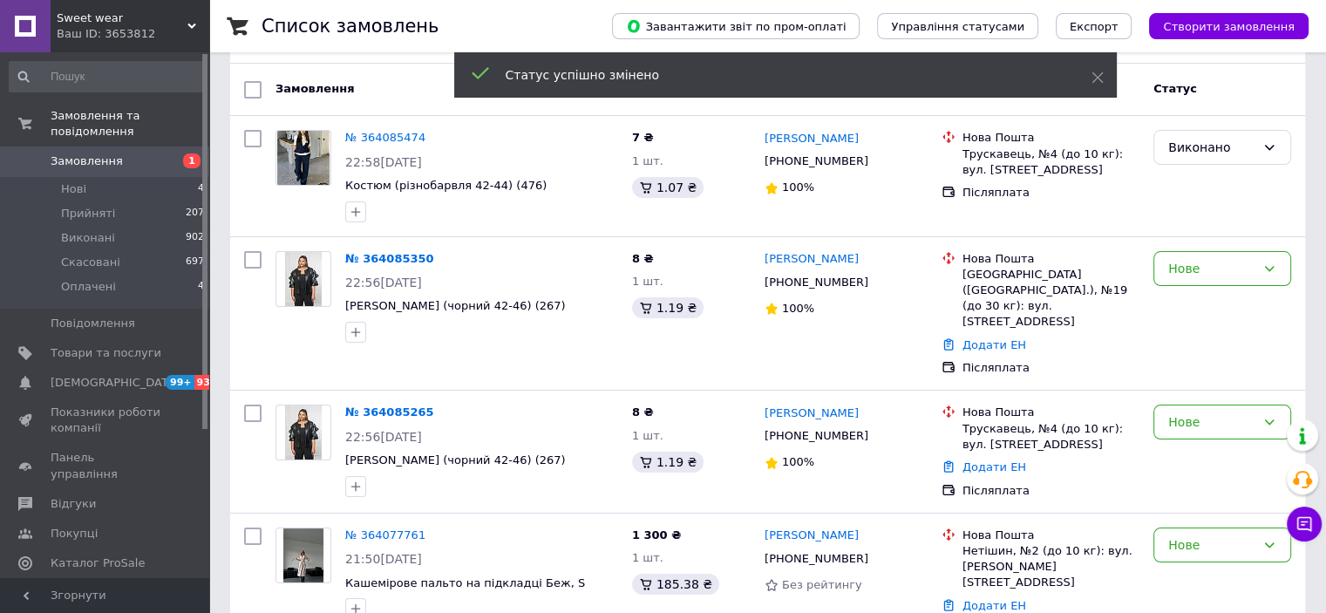
click at [1231, 259] on div "Нове" at bounding box center [1211, 268] width 87 height 19
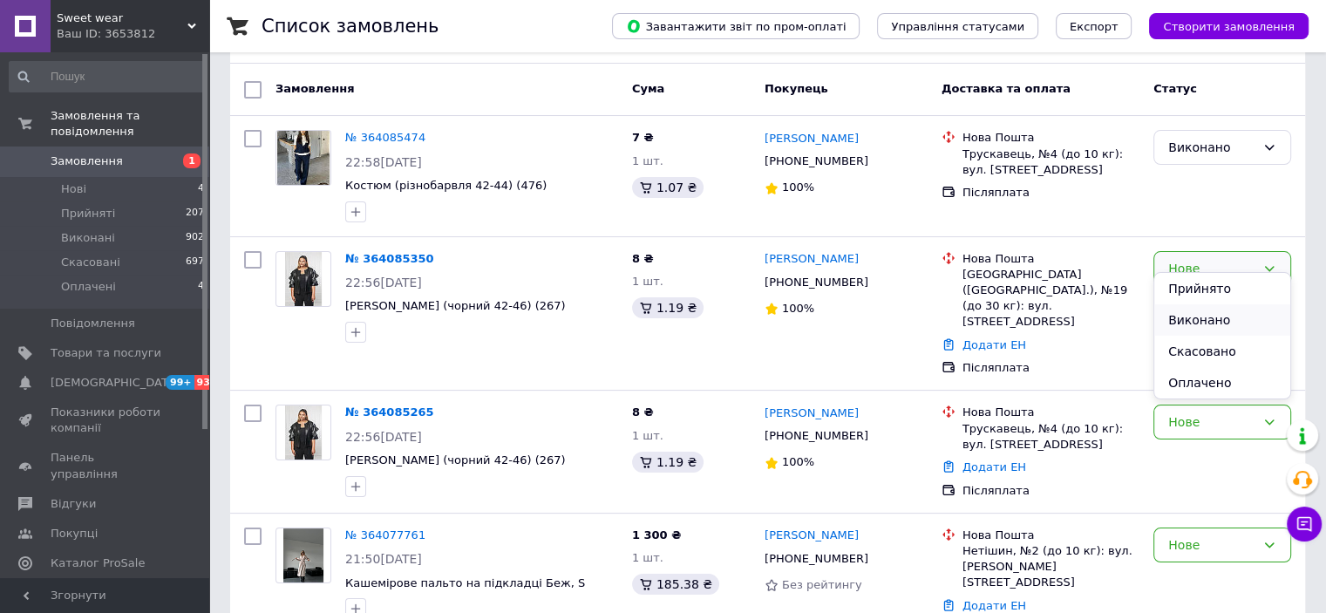
click at [1209, 310] on li "Виконано" at bounding box center [1223, 319] width 136 height 31
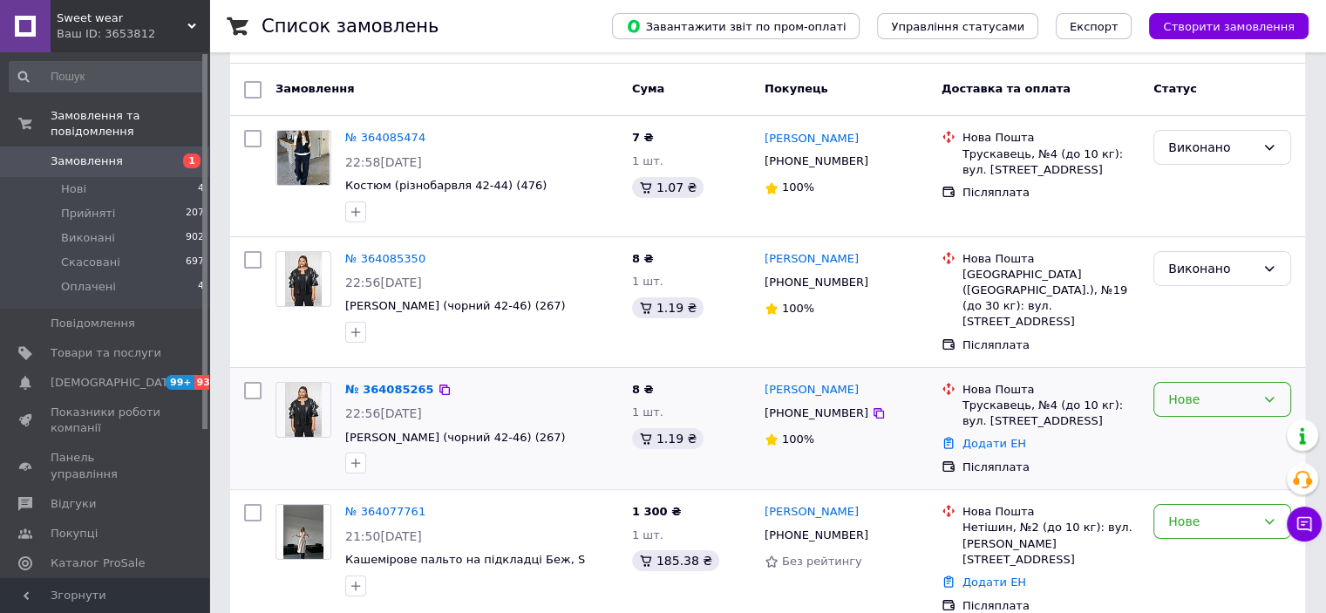
click at [1186, 390] on div "Нове" at bounding box center [1211, 399] width 87 height 19
click at [1188, 446] on li "Виконано" at bounding box center [1223, 440] width 136 height 31
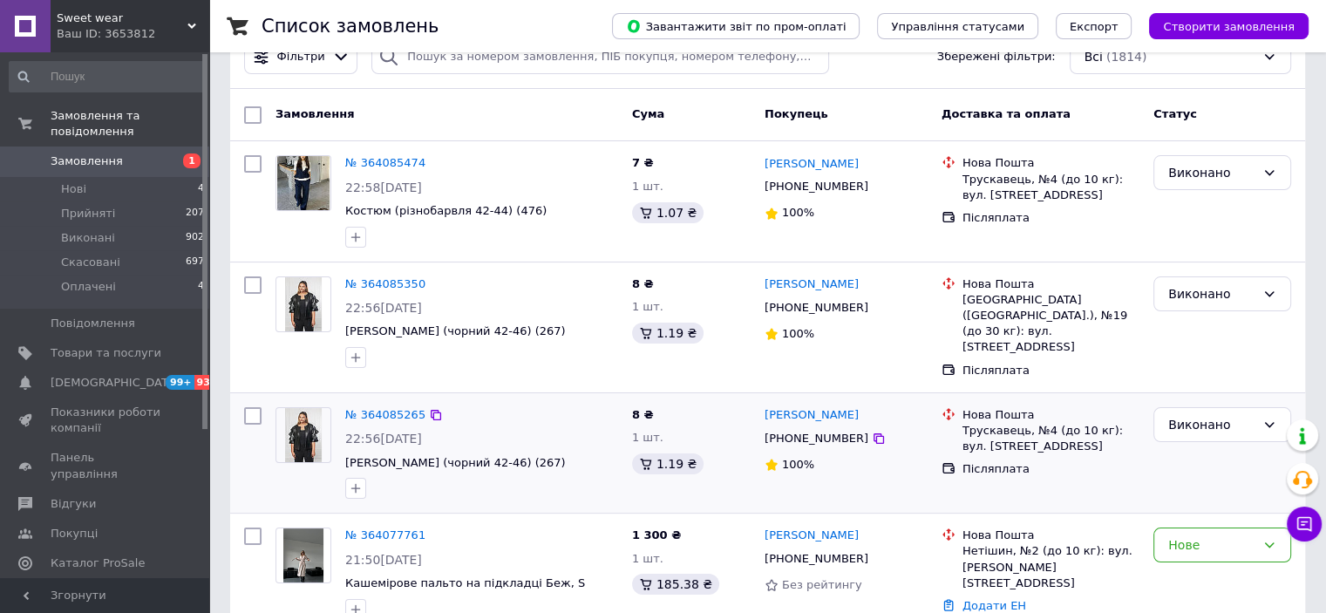
scroll to position [155, 0]
